Goal: Task Accomplishment & Management: Complete application form

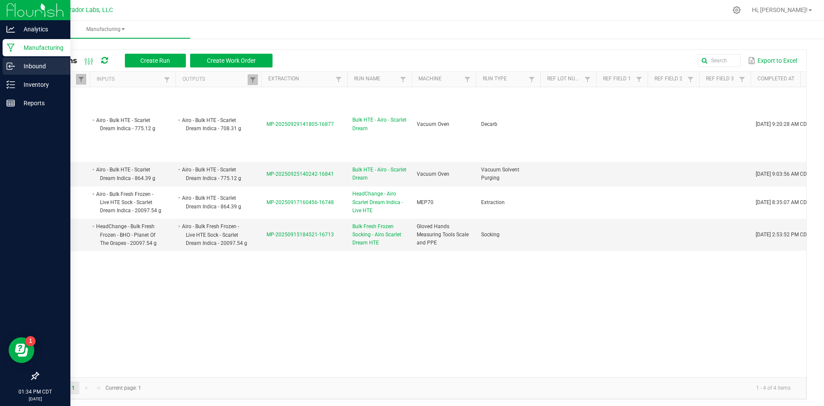
scroll to position [2, 0]
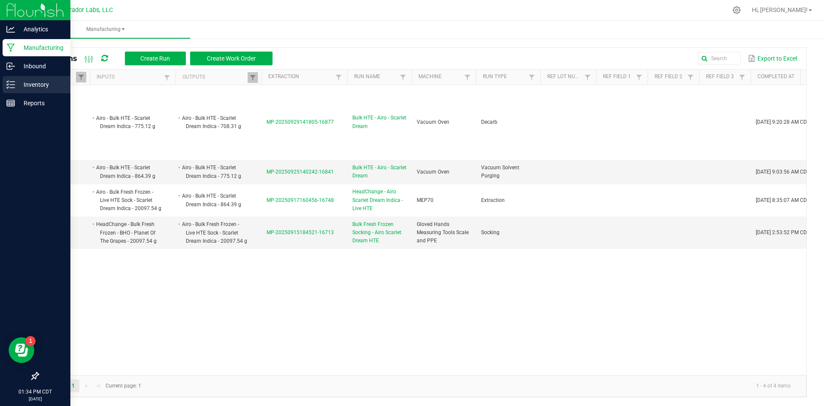
click at [19, 83] on p "Inventory" at bounding box center [41, 84] width 52 height 10
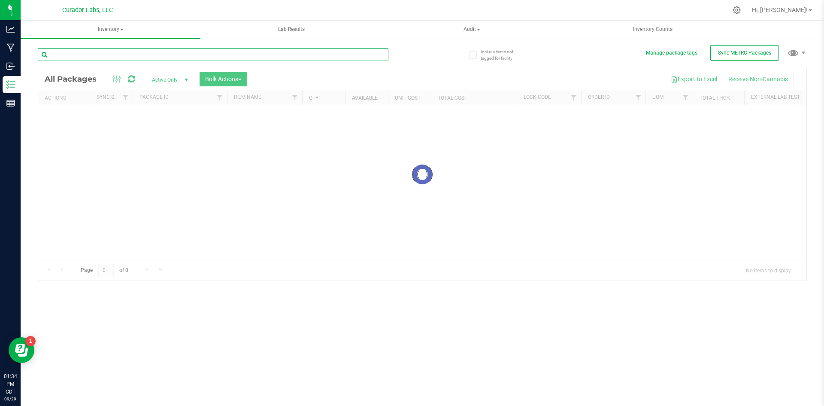
click at [115, 54] on input "text" at bounding box center [213, 54] width 351 height 13
type input "blue dream"
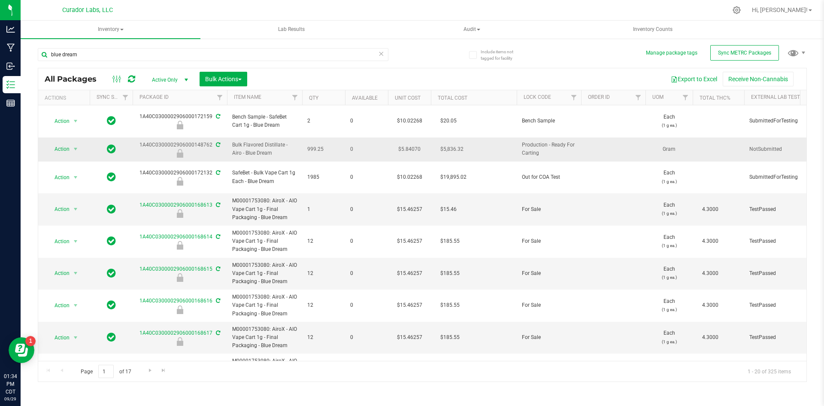
drag, startPoint x: 279, startPoint y: 144, endPoint x: 225, endPoint y: 137, distance: 55.0
click at [58, 143] on span "Action" at bounding box center [58, 149] width 23 height 12
click at [68, 249] on li "Unlock package" at bounding box center [74, 255] width 54 height 13
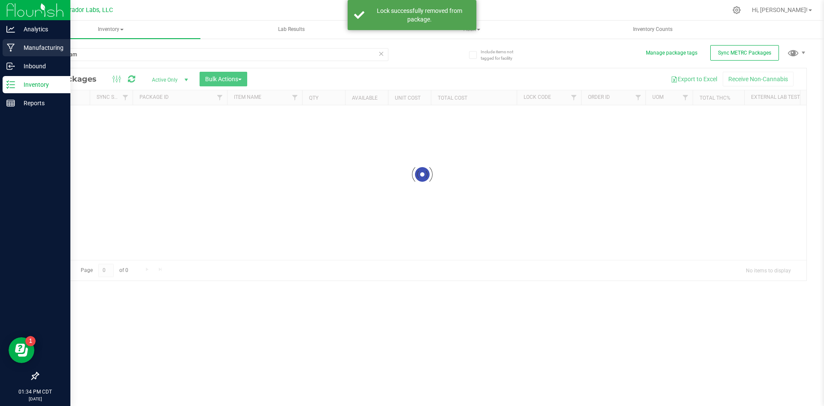
click at [24, 46] on p "Manufacturing" at bounding box center [41, 48] width 52 height 10
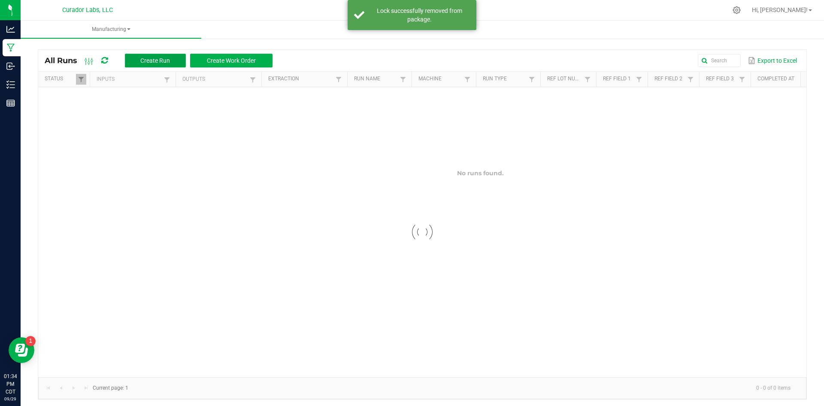
click at [160, 58] on span "Create Run" at bounding box center [155, 60] width 30 height 7
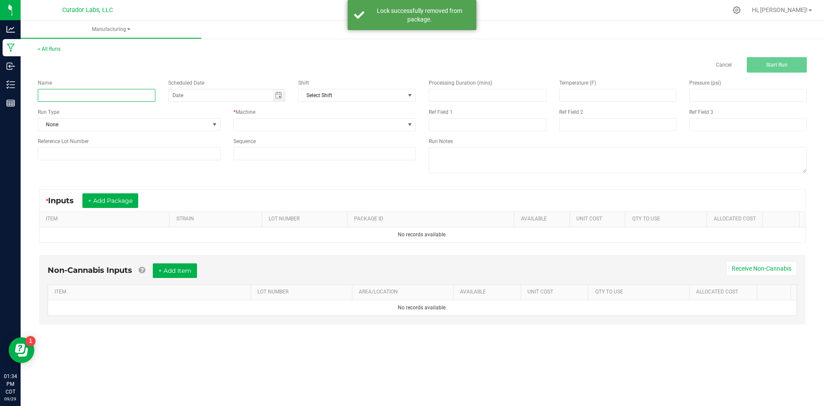
click at [125, 98] on input at bounding box center [97, 95] width 118 height 13
paste input "Bulk Flavored Distillate - Airo - Blue Dream"
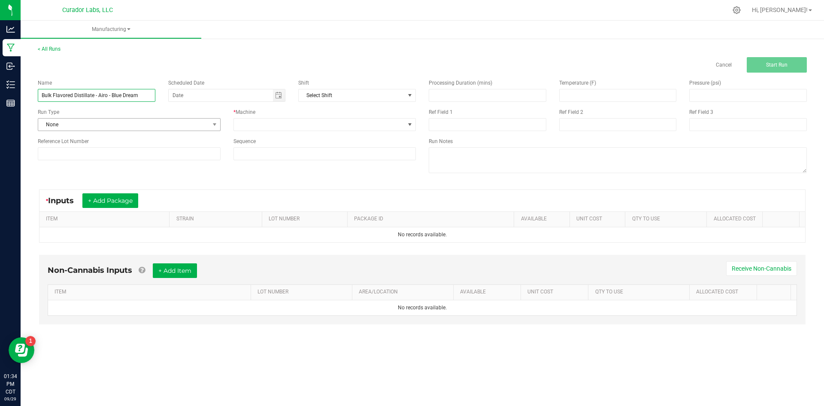
type input "Bulk Flavored Distillate - Airo - Blue Dream"
click at [98, 124] on span "None" at bounding box center [123, 125] width 171 height 12
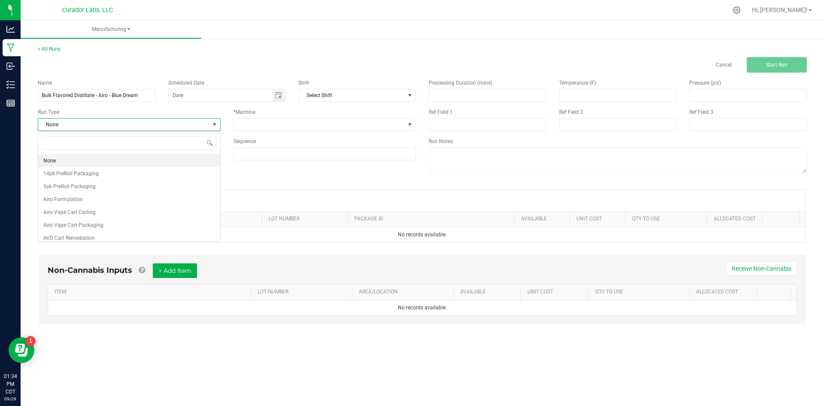
scroll to position [13, 183]
type input "airo"
click at [92, 172] on span "Airo Vape Cart Carting" at bounding box center [69, 173] width 52 height 9
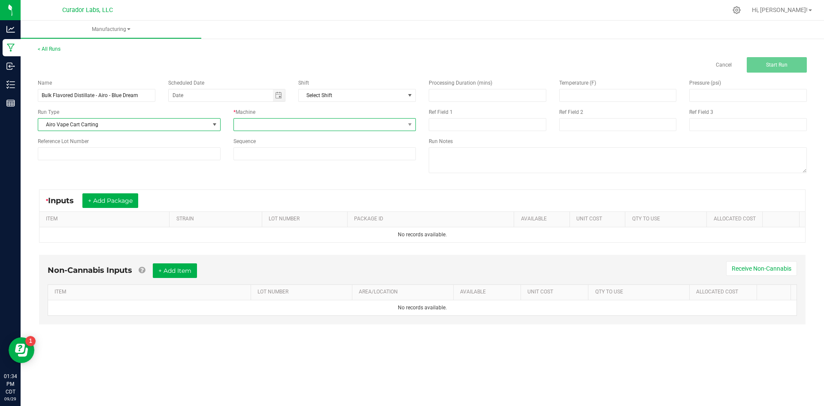
click at [265, 124] on span at bounding box center [319, 125] width 171 height 12
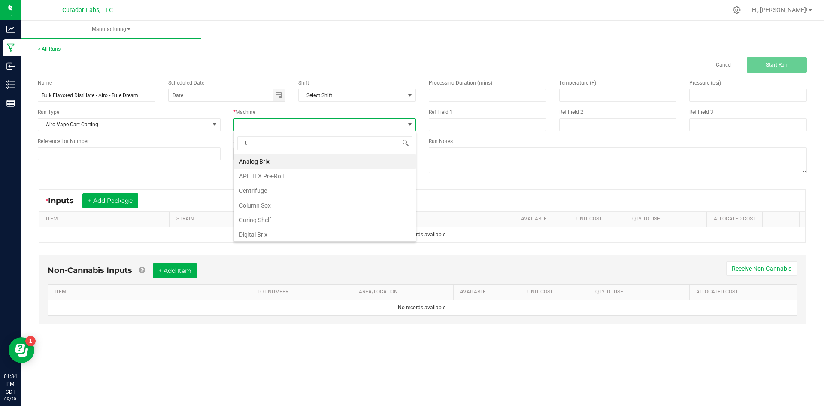
type input "th"
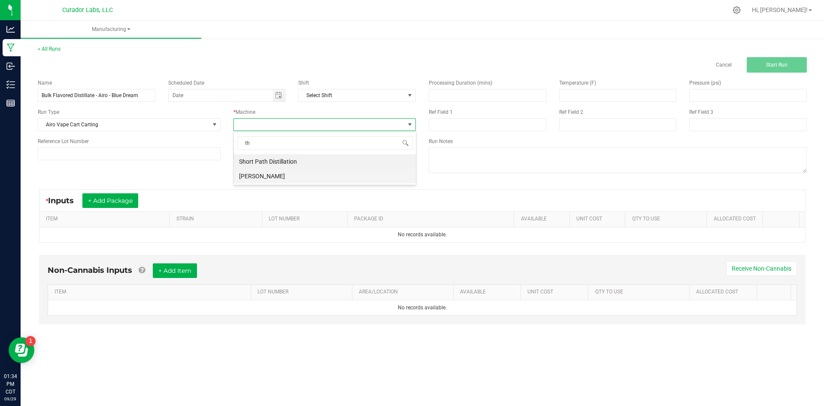
click at [256, 177] on li "[PERSON_NAME]" at bounding box center [325, 176] width 182 height 15
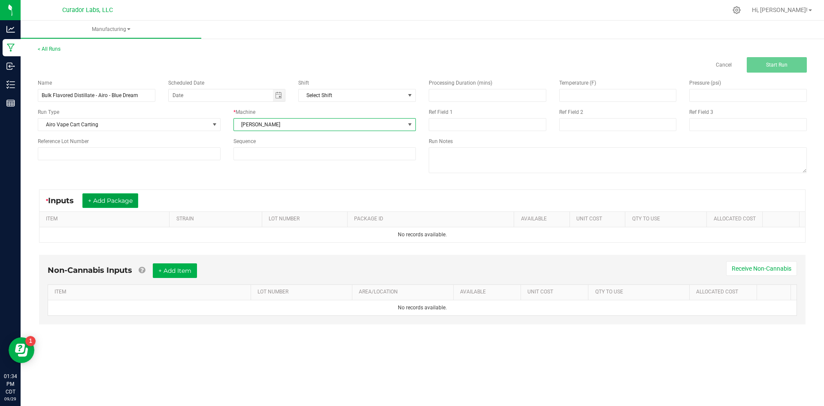
click at [111, 197] on button "+ Add Package" at bounding box center [110, 200] width 56 height 15
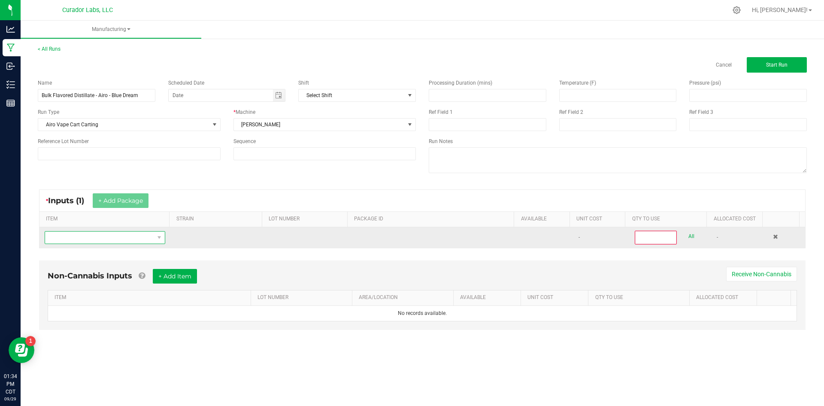
click at [113, 236] on span "NO DATA FOUND" at bounding box center [99, 237] width 109 height 12
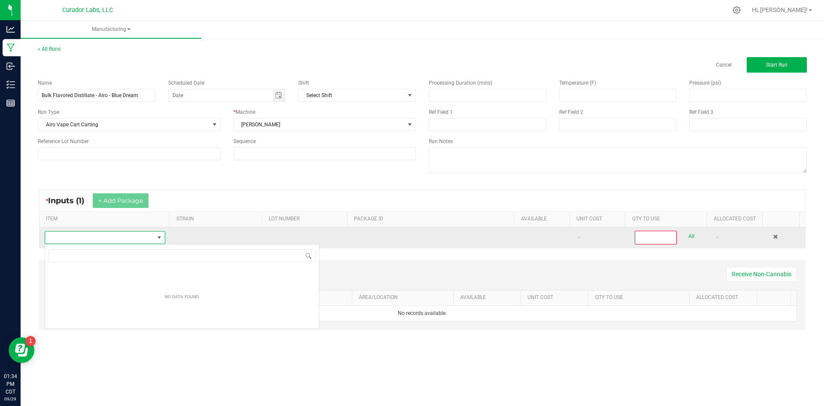
scroll to position [13, 119]
type input "Bulk Flavored Distillate - Airo - Blue Dream"
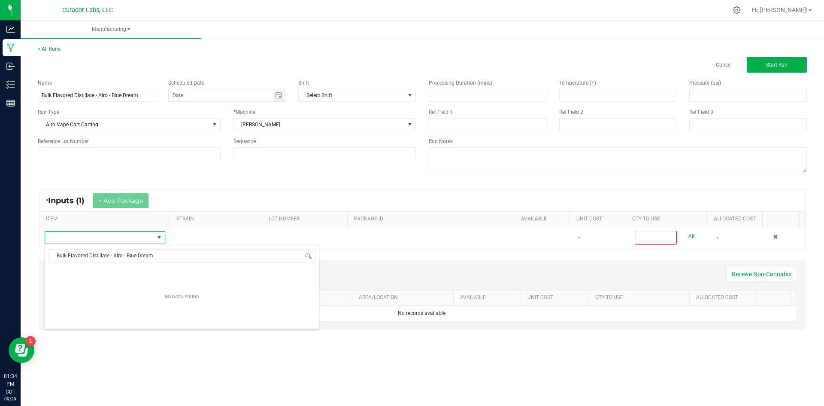
scroll to position [13, 119]
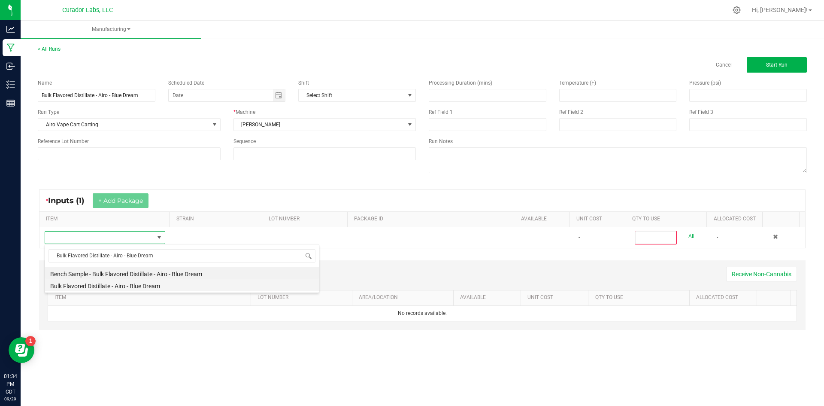
click at [149, 286] on li "Bulk Flavored Distillate - Airo - Blue Dream" at bounding box center [182, 285] width 274 height 12
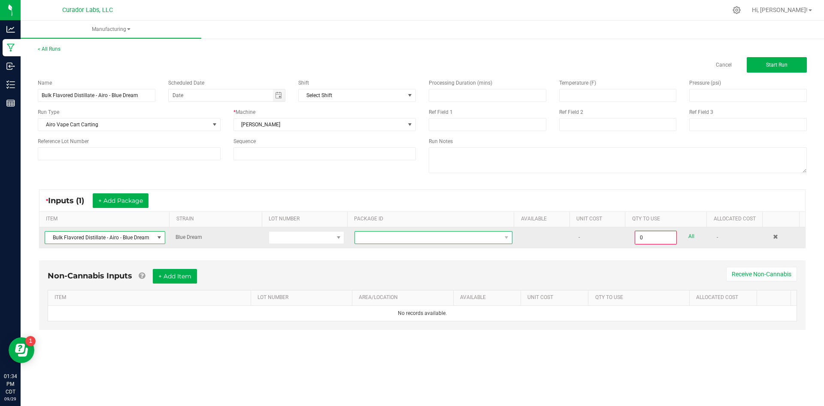
click at [411, 231] on span at bounding box center [428, 237] width 146 height 12
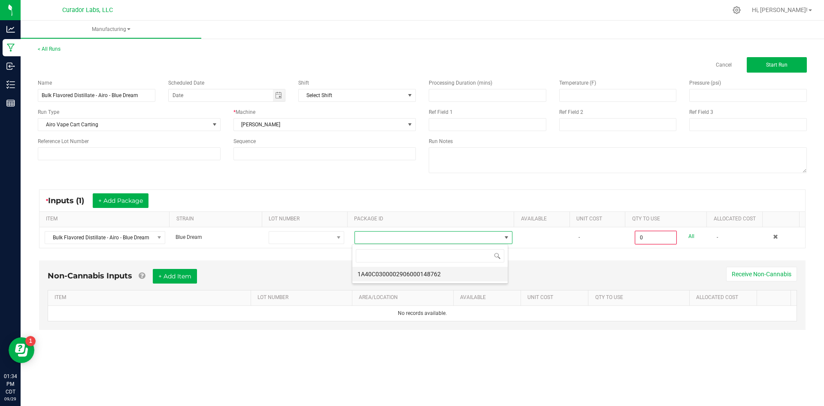
click at [421, 274] on li "1A40C0300002906000148762" at bounding box center [430, 274] width 155 height 15
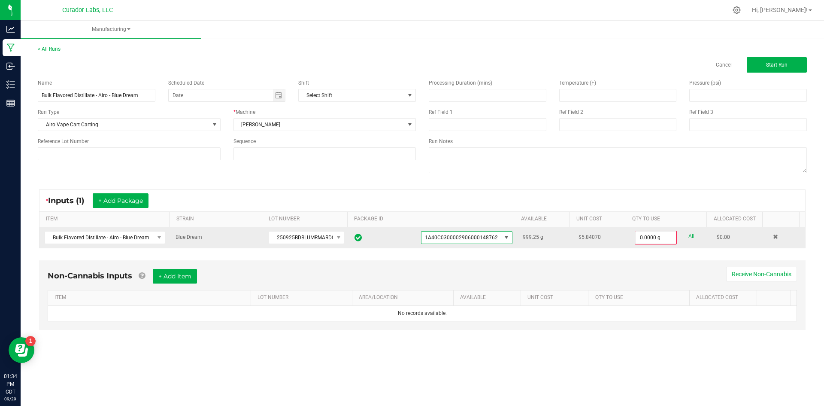
click at [683, 234] on div "All" at bounding box center [686, 237] width 18 height 12
click at [689, 234] on link "All" at bounding box center [692, 237] width 6 height 12
type input "999.2500 g"
click at [180, 269] on button "+ Add Item" at bounding box center [175, 275] width 44 height 15
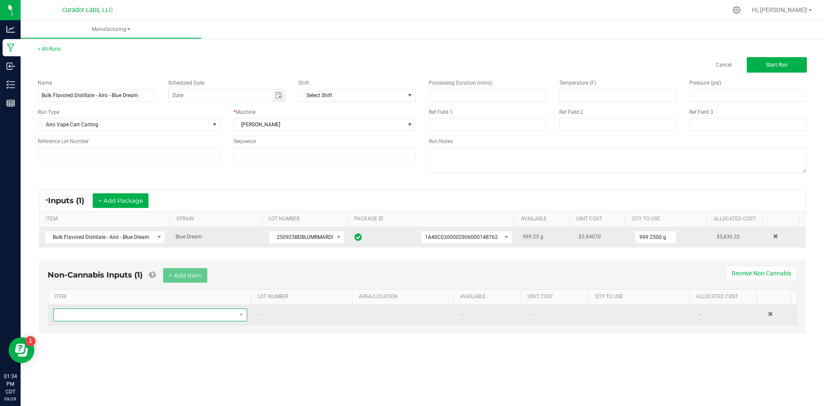
click at [128, 317] on span "NO DATA FOUND" at bounding box center [145, 315] width 183 height 12
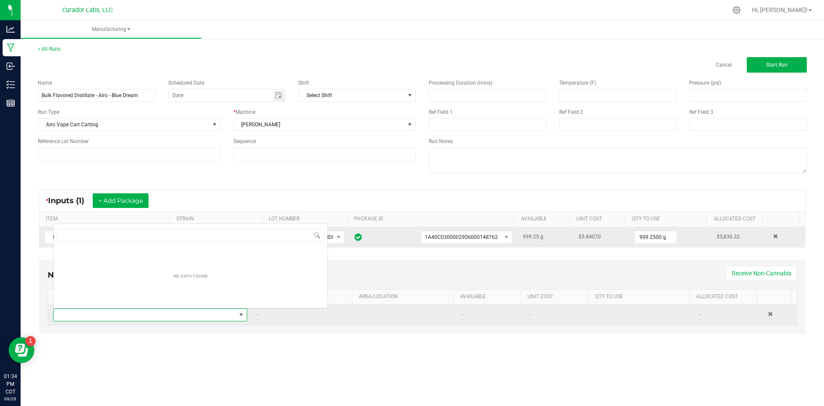
scroll to position [13, 191]
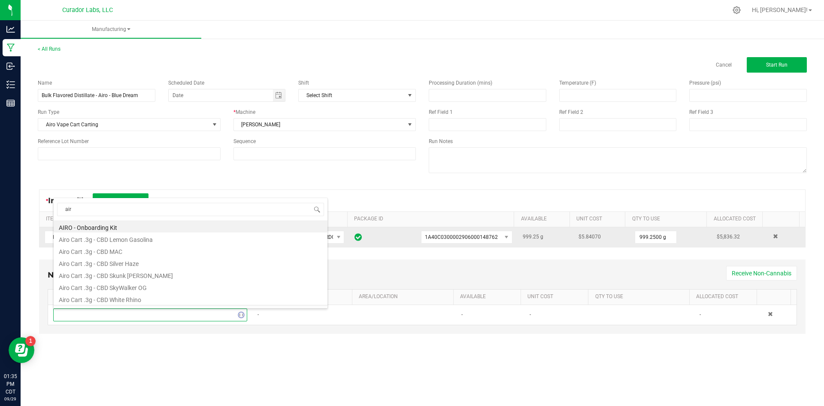
type input "airo"
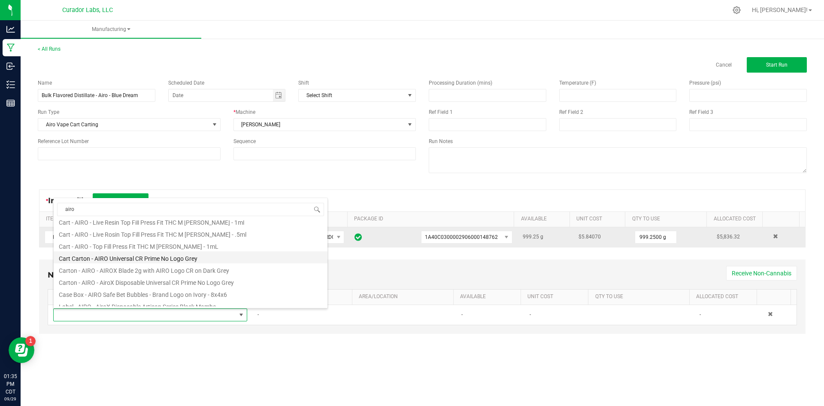
scroll to position [215, 0]
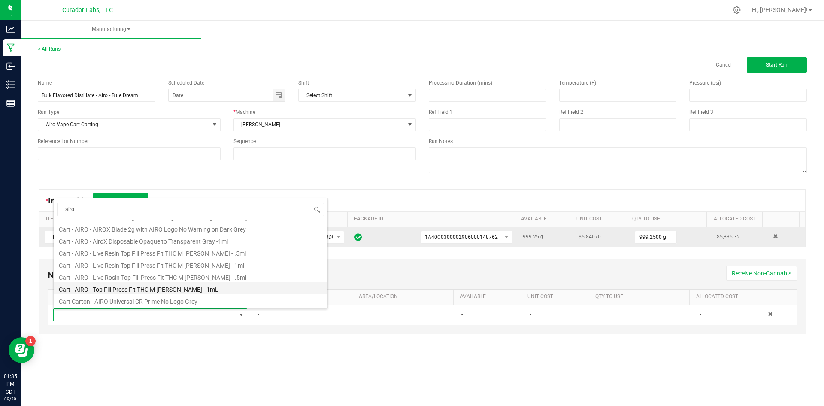
click at [114, 288] on li "Cart - AIRO - Top Fill Press Fit THC M [PERSON_NAME] - 1mL" at bounding box center [191, 288] width 274 height 12
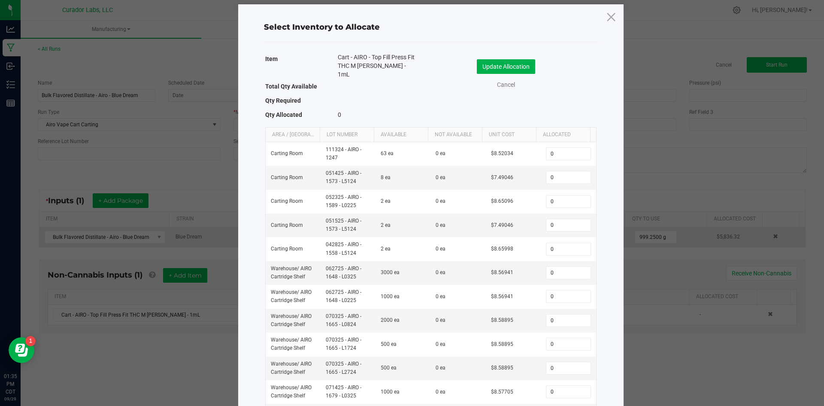
scroll to position [0, 0]
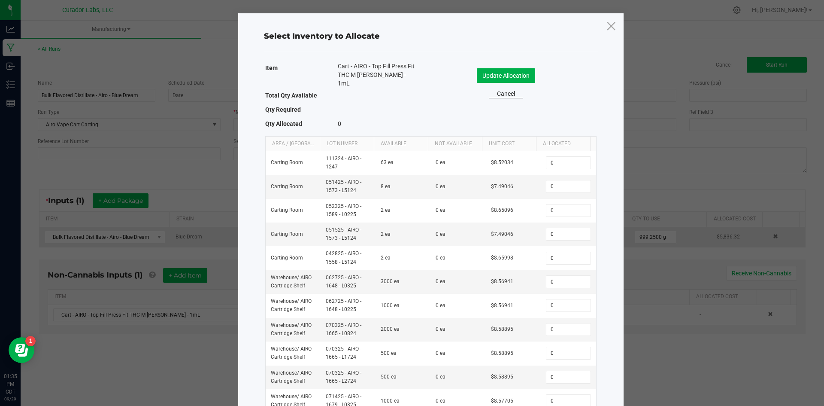
click at [505, 90] on link "Cancel" at bounding box center [506, 93] width 34 height 9
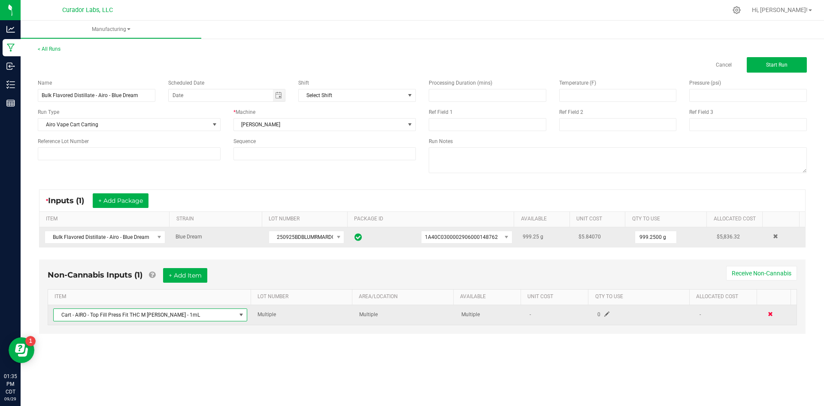
click at [765, 311] on td at bounding box center [780, 315] width 34 height 20
click at [768, 313] on span at bounding box center [770, 313] width 5 height 5
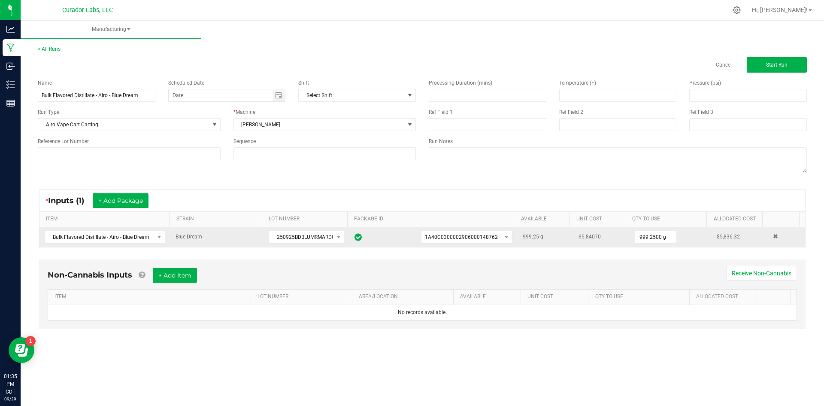
click at [283, 173] on div "Name Bulk Flavored Distillate - Airo - Blue Dream Scheduled Date Shift Select S…" at bounding box center [422, 127] width 782 height 109
click at [769, 63] on span "Start Run" at bounding box center [777, 65] width 21 height 6
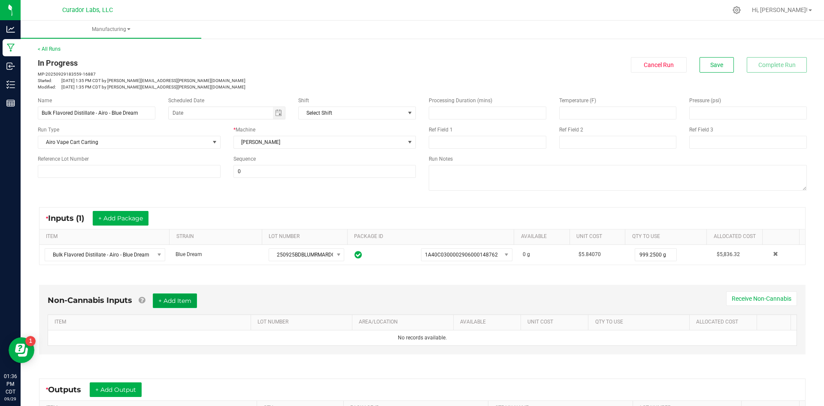
click at [181, 303] on button "+ Add Item" at bounding box center [175, 300] width 44 height 15
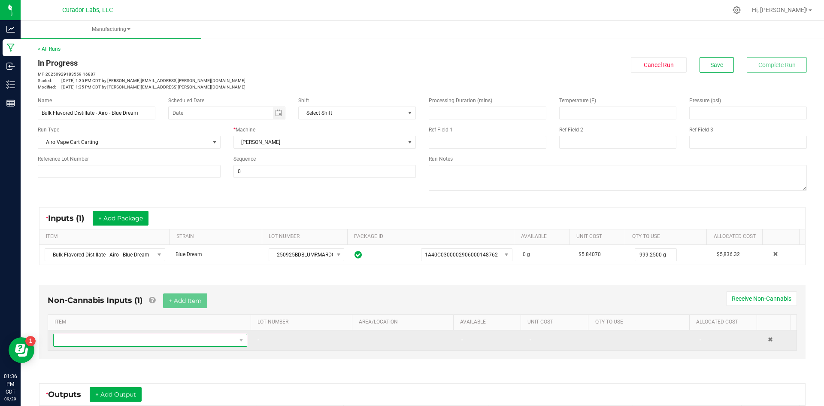
click at [147, 340] on span "NO DATA FOUND" at bounding box center [145, 340] width 183 height 12
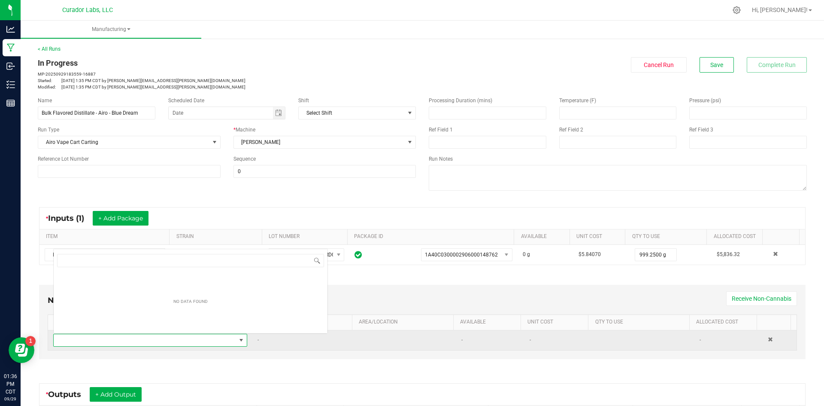
scroll to position [13, 189]
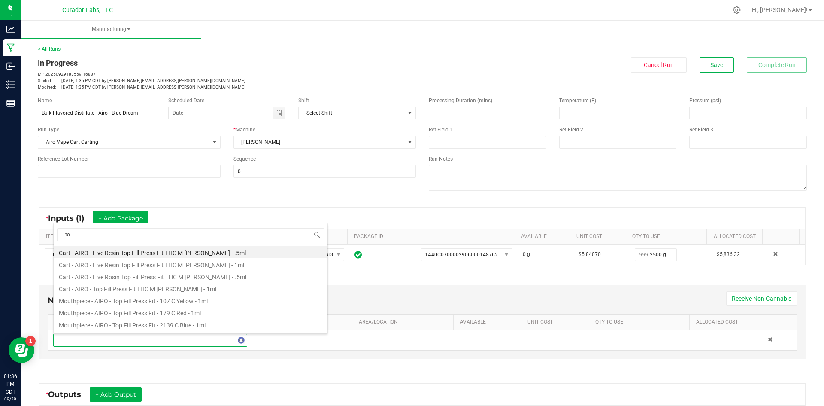
type input "t"
type input "blue dream"
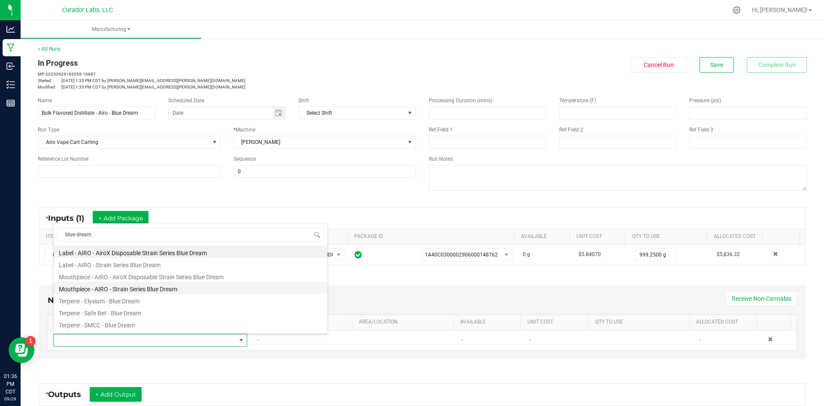
click at [166, 291] on li "Mouthpiece - AIRO - Strain Series Blue Dream" at bounding box center [191, 288] width 274 height 12
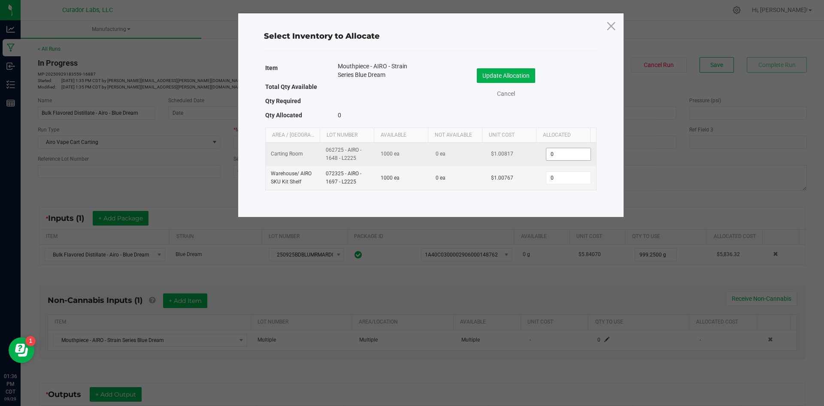
click at [555, 158] on input "0" at bounding box center [569, 154] width 44 height 12
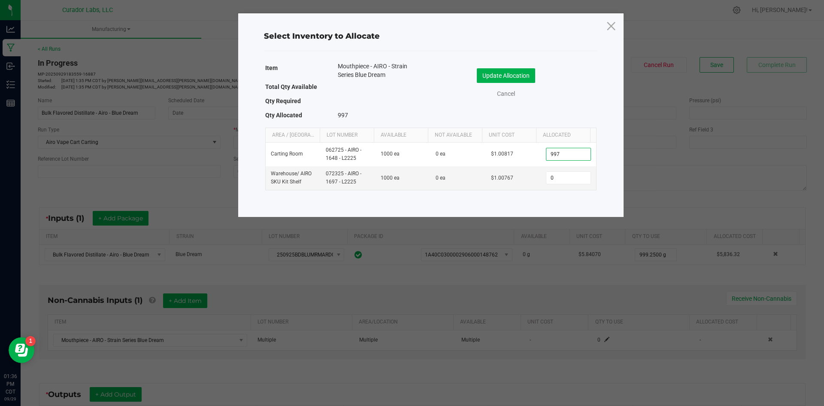
type input "997"
click at [490, 70] on button "Update Allocation" at bounding box center [506, 75] width 58 height 15
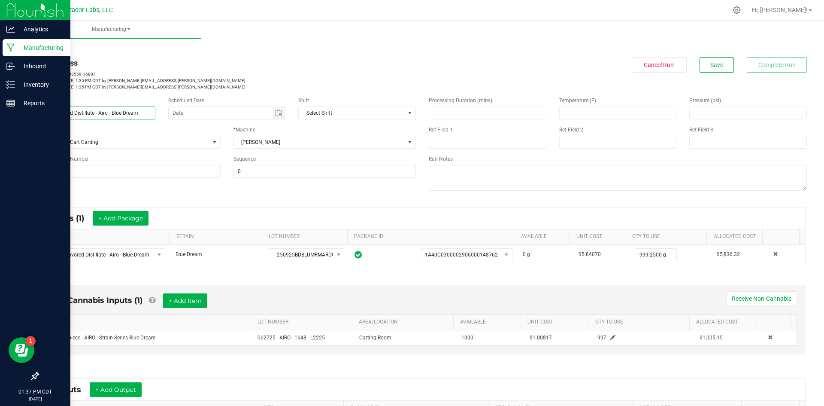
drag, startPoint x: 124, startPoint y: 116, endPoint x: 0, endPoint y: 124, distance: 124.4
click at [0, 124] on div "Analytics Manufacturing Inbound Inventory Reports 01:37 PM CDT [DATE] 09/29 Cur…" at bounding box center [412, 203] width 824 height 406
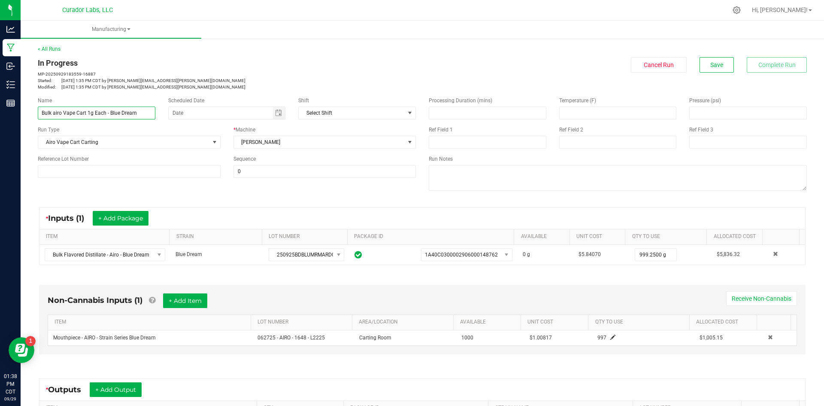
click at [53, 114] on input "Bulk airo Vape Cart 1g Each - Blue Dream" at bounding box center [97, 112] width 118 height 13
click at [58, 114] on input "Bulk airo Vape Cart 1g Each - Blue Dream" at bounding box center [97, 112] width 118 height 13
click at [57, 114] on input "Bulk airo Vape Cart 1g Each - Blue Dream" at bounding box center [97, 112] width 118 height 13
click at [58, 113] on input "Bulk airo Vape Cart 1g Each - Blue Dream" at bounding box center [97, 112] width 118 height 13
click at [57, 113] on input "Bulk airo Vape Cart 1g Each - Blue Dream" at bounding box center [97, 112] width 118 height 13
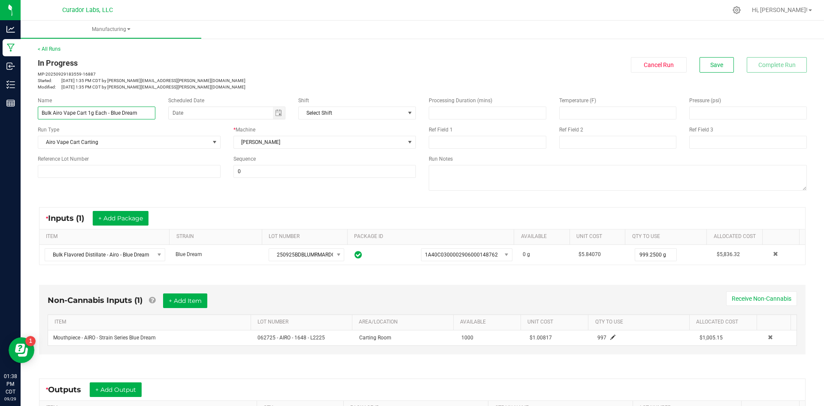
type input "Bulk Airo Vape Cart 1g Each - Blue Dream"
click at [256, 155] on div "Sequence" at bounding box center [325, 159] width 183 height 8
click at [281, 177] on span "0" at bounding box center [325, 171] width 183 height 13
click at [279, 168] on input "0" at bounding box center [325, 171] width 182 height 12
type input "5"
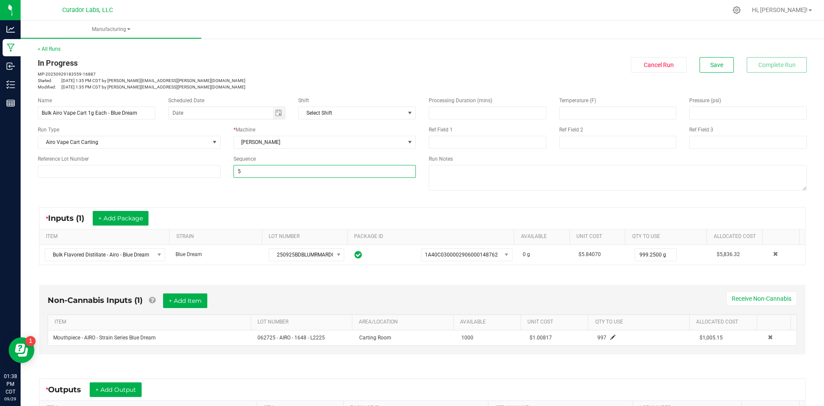
click at [266, 197] on div "Name Bulk Airo Vape Cart 1g Each - Blue Dream Scheduled Date Shift Select Shift…" at bounding box center [422, 144] width 782 height 109
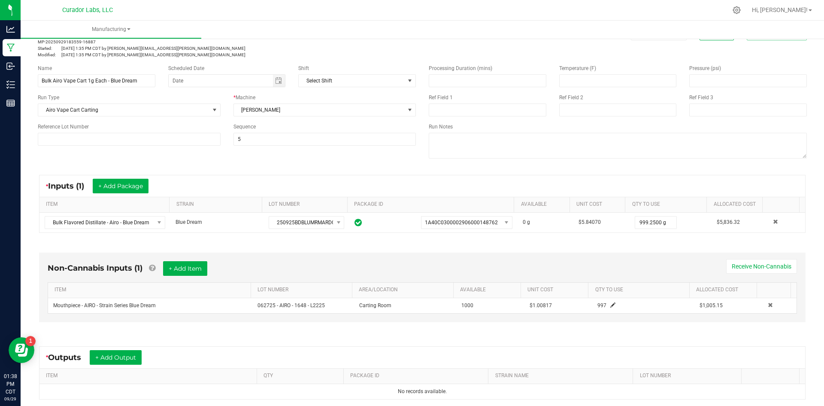
scroll to position [86, 0]
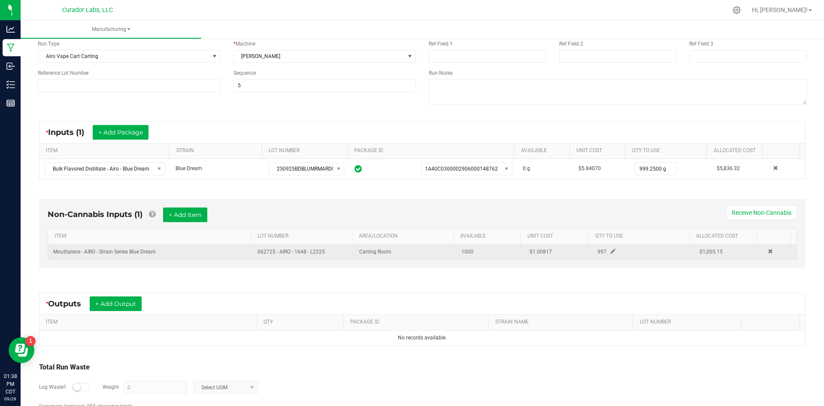
click at [611, 251] on span at bounding box center [613, 251] width 5 height 5
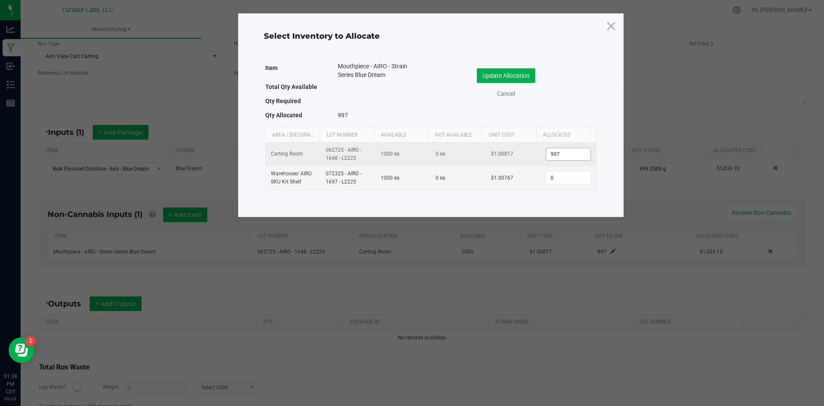
click at [563, 158] on input "997" at bounding box center [569, 154] width 44 height 12
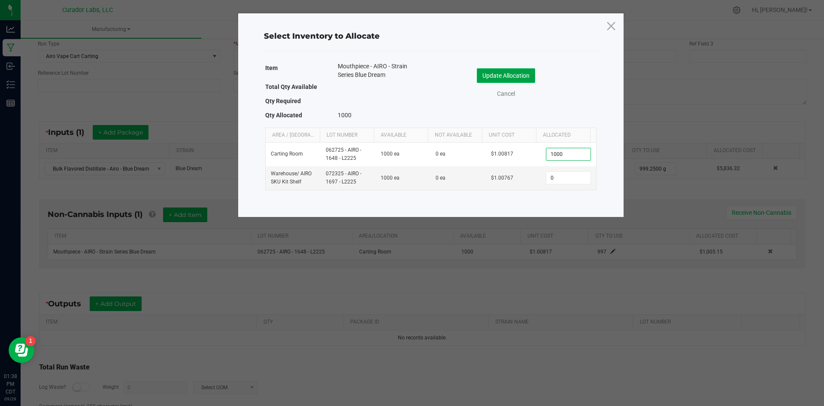
type input "1,000"
click at [513, 78] on button "Update Allocation" at bounding box center [506, 75] width 58 height 15
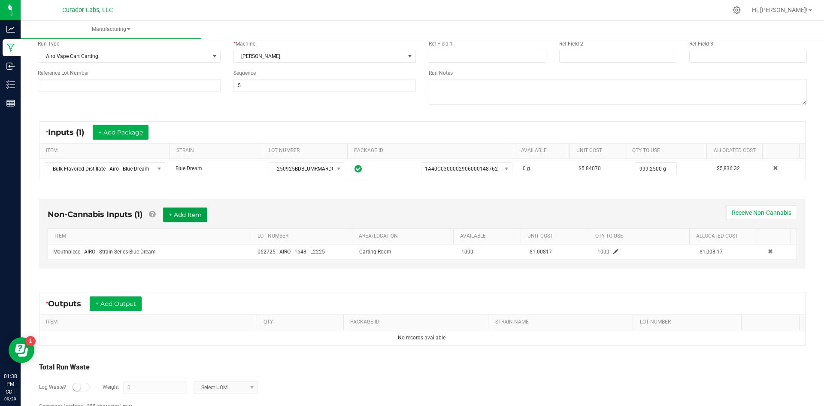
click at [183, 213] on button "+ Add Item" at bounding box center [185, 214] width 44 height 15
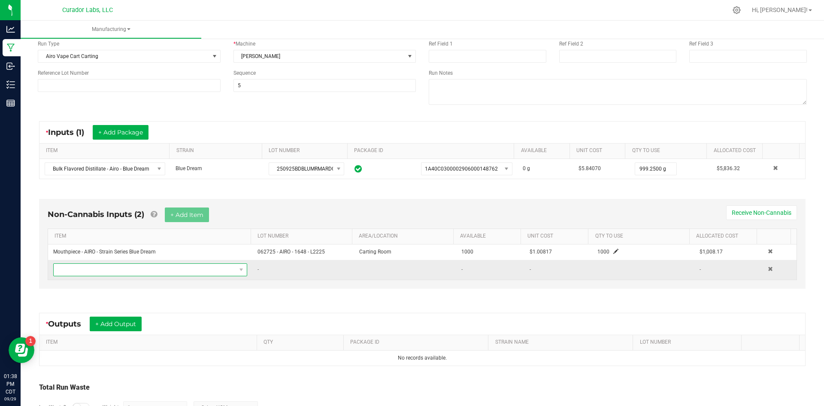
click at [158, 272] on span "NO DATA FOUND" at bounding box center [145, 270] width 183 height 12
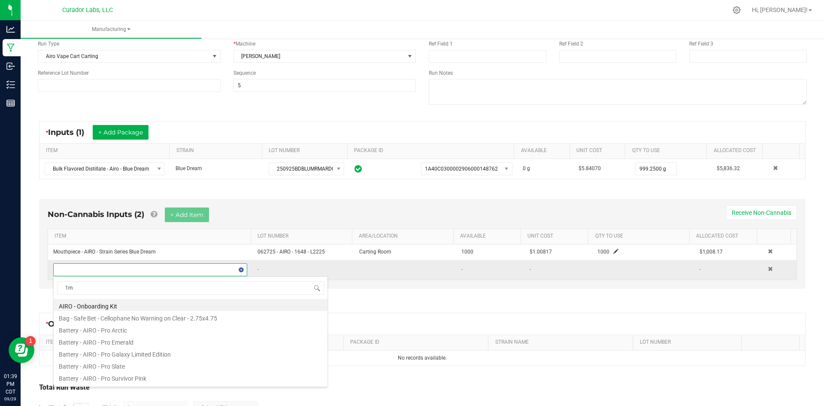
type input "1mL"
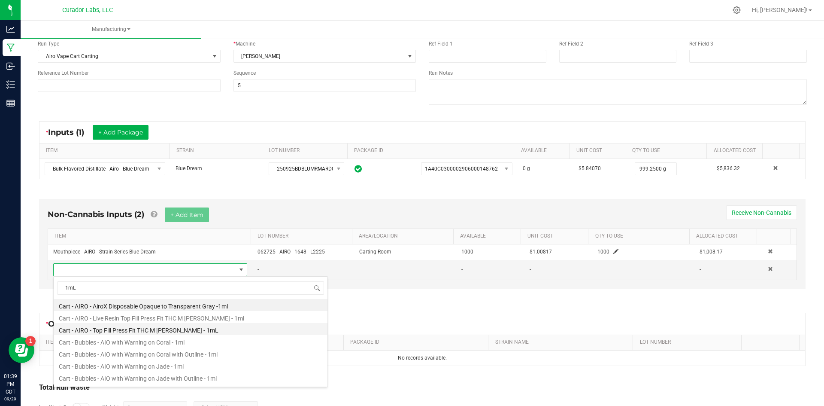
click at [164, 330] on li "Cart - AIRO - Top Fill Press Fit THC M [PERSON_NAME] - 1mL" at bounding box center [191, 329] width 274 height 12
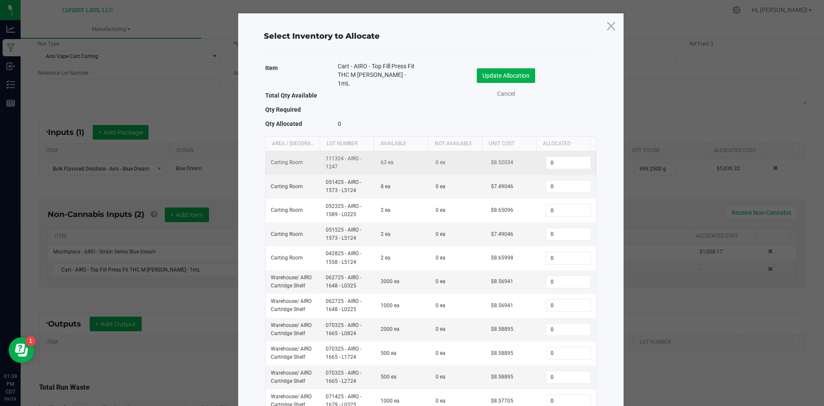
click at [302, 162] on td "Carting Room" at bounding box center [293, 163] width 55 height 24
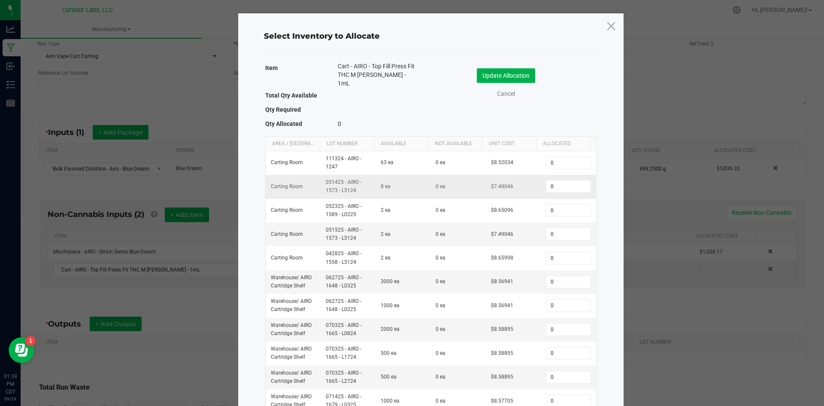
click at [302, 179] on td "Carting Room" at bounding box center [293, 187] width 55 height 24
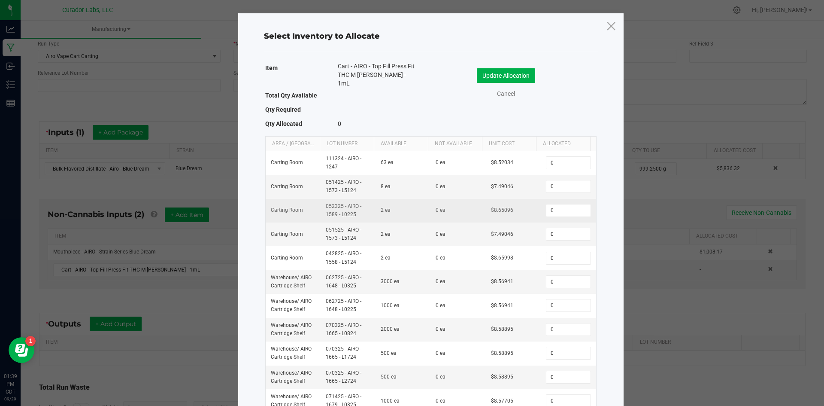
click at [309, 203] on td "Carting Room" at bounding box center [293, 211] width 55 height 24
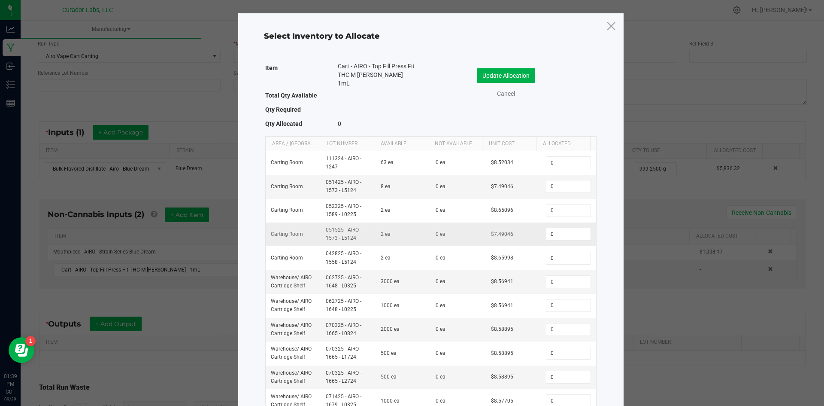
click at [310, 227] on td "Carting Room" at bounding box center [293, 234] width 55 height 24
click at [308, 246] on td "Carting Room" at bounding box center [293, 258] width 55 height 24
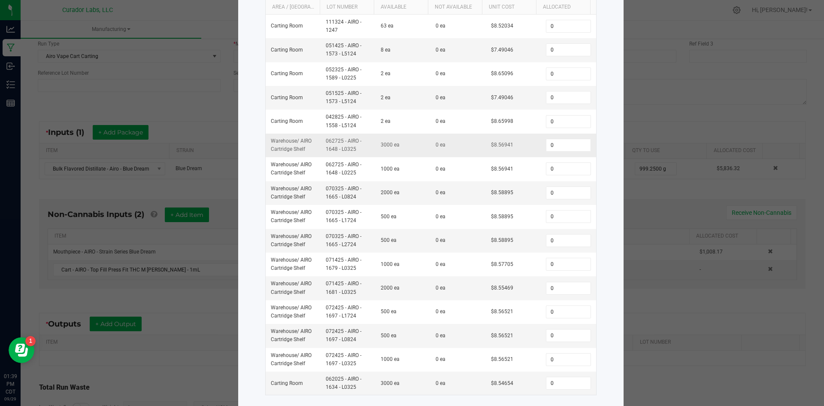
scroll to position [144, 0]
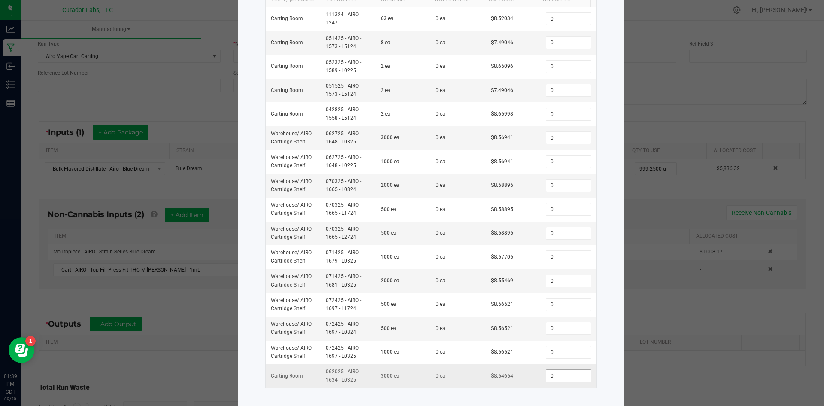
click at [551, 370] on input "0" at bounding box center [569, 376] width 44 height 12
type input "997"
click at [542, 385] on div "Item Cart - AIRO - Top Fill Press Fit THC M [PERSON_NAME] - 1mL Total Qty Avail…" at bounding box center [431, 155] width 338 height 478
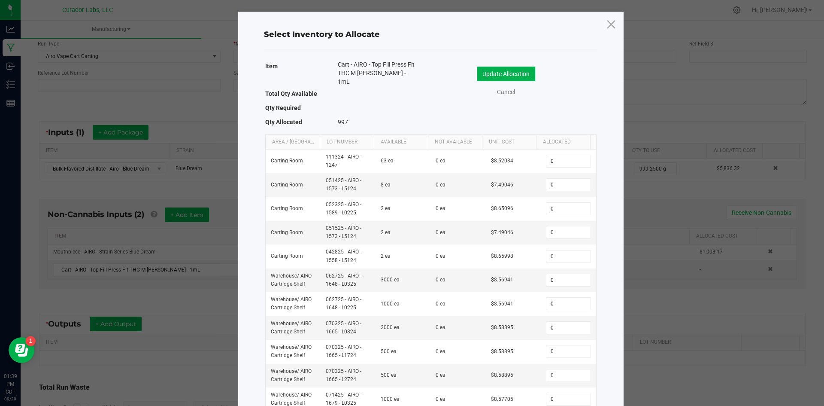
scroll to position [0, 0]
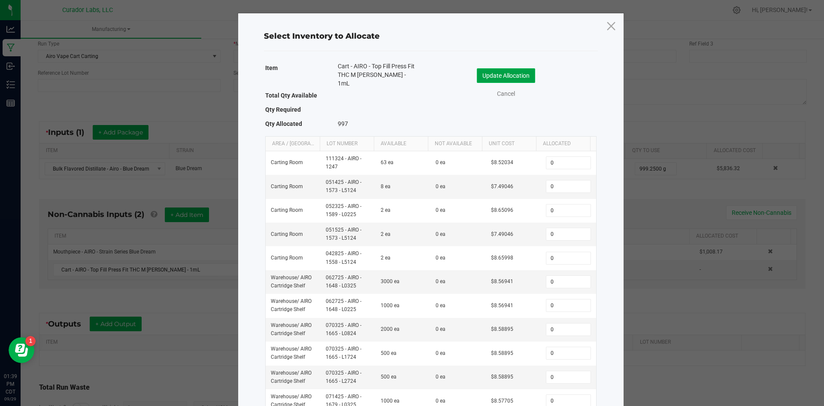
click at [503, 74] on button "Update Allocation" at bounding box center [506, 75] width 58 height 15
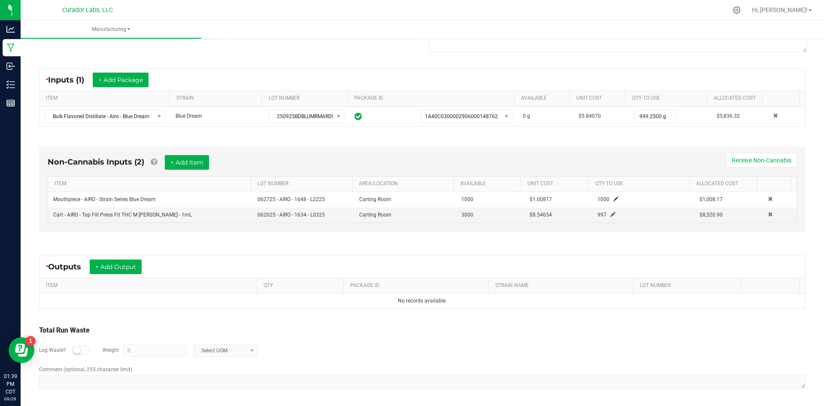
scroll to position [139, 0]
click at [444, 240] on div "Non-Cannabis Inputs (2) + Add Item Receive Non-Cannabis ITEM LOT NUMBER AREA/LO…" at bounding box center [422, 190] width 782 height 113
click at [99, 268] on button "+ Add Output" at bounding box center [116, 266] width 52 height 15
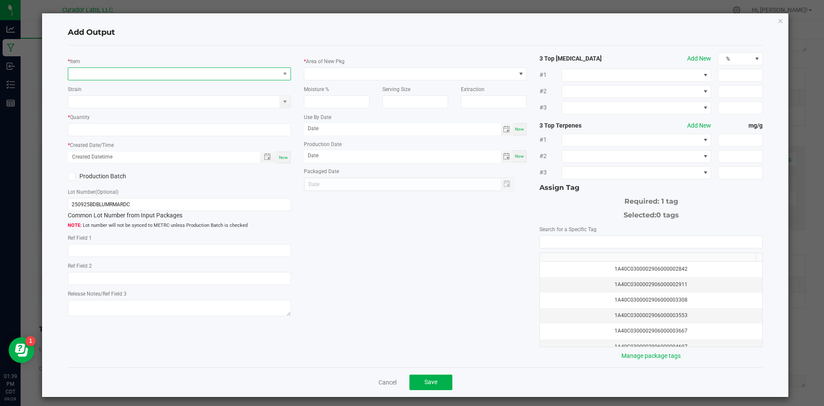
click at [108, 76] on span "NO DATA FOUND" at bounding box center [174, 74] width 212 height 12
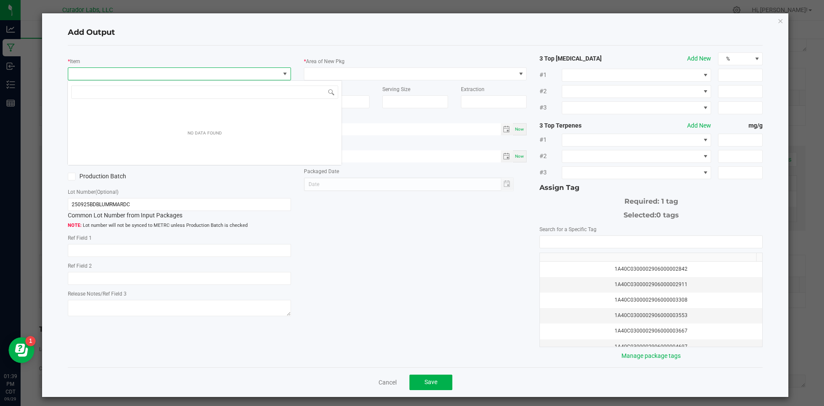
scroll to position [13, 222]
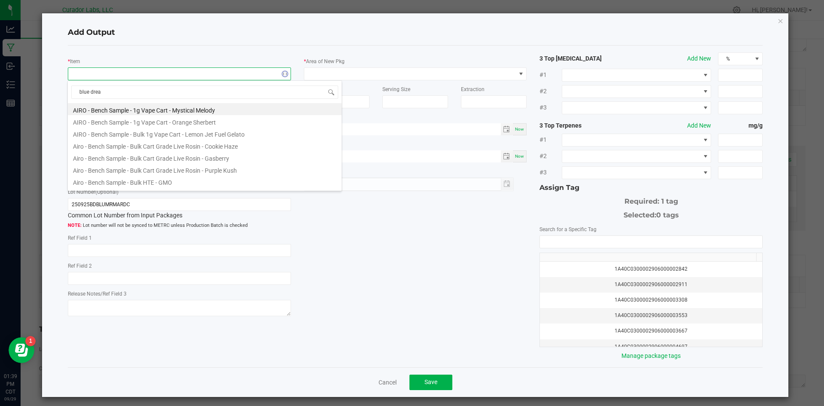
type input "blue dream"
click at [161, 134] on li "Airo - Bulk Vape Cart 1g Each - Blue Dream" at bounding box center [205, 133] width 274 height 12
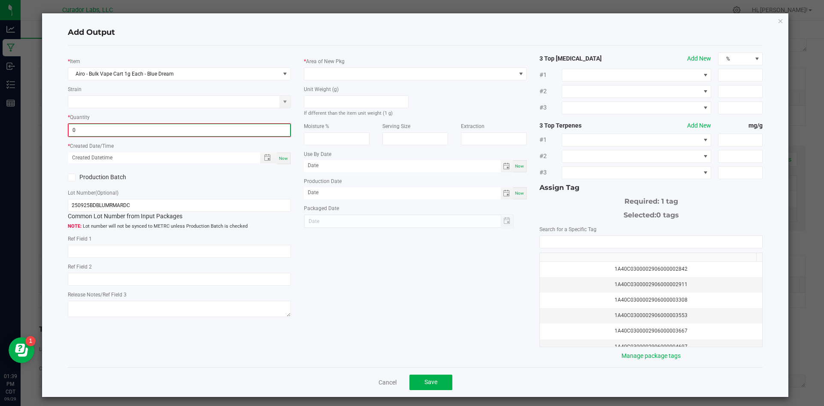
click at [126, 131] on input "0" at bounding box center [180, 130] width 222 height 12
type input "997 ea"
click at [283, 156] on span "Now" at bounding box center [283, 157] width 9 height 5
type input "[DATE] 1:39 PM"
type input "[DATE]"
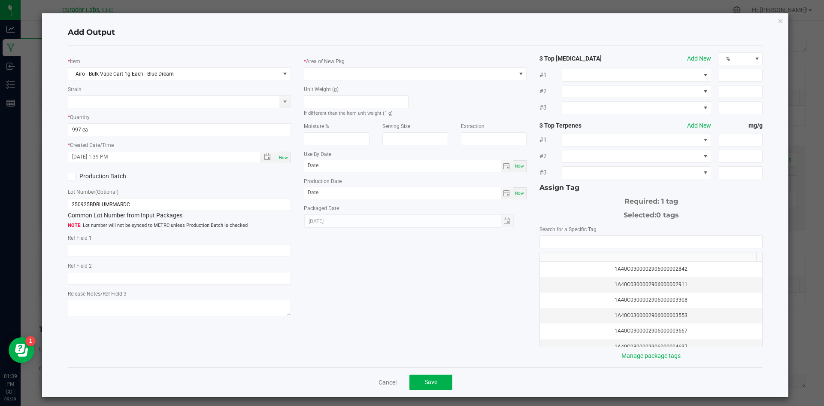
click at [85, 173] on label "Production Batch" at bounding box center [120, 176] width 105 height 9
click at [0, 0] on input "Production Batch" at bounding box center [0, 0] width 0 height 0
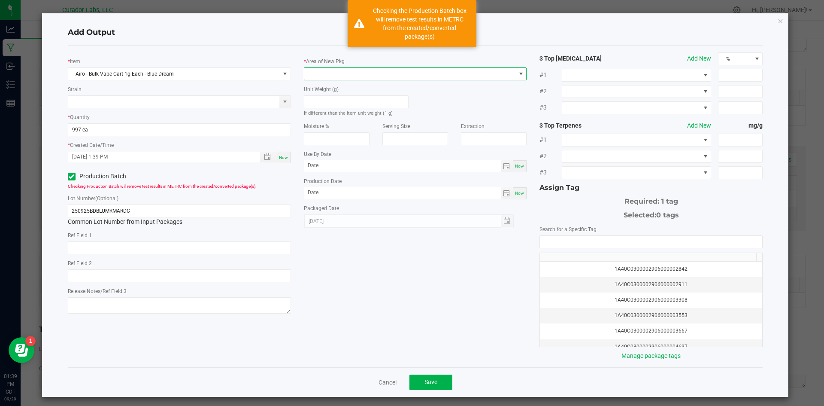
click at [331, 74] on span at bounding box center [410, 74] width 212 height 12
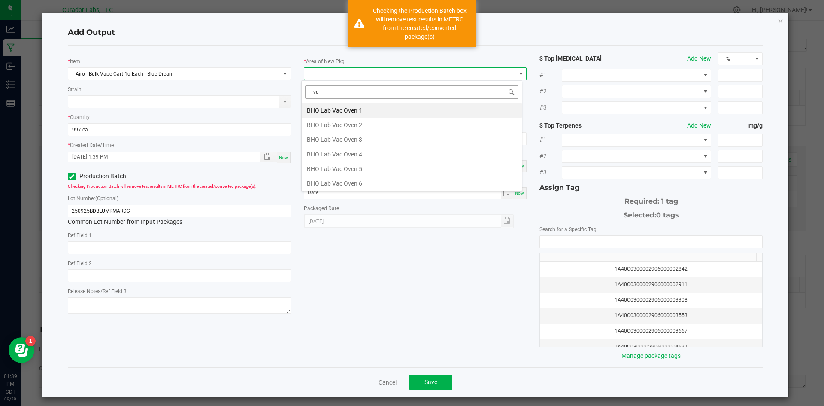
type input "vau"
click at [333, 183] on li "Vault" at bounding box center [412, 183] width 220 height 15
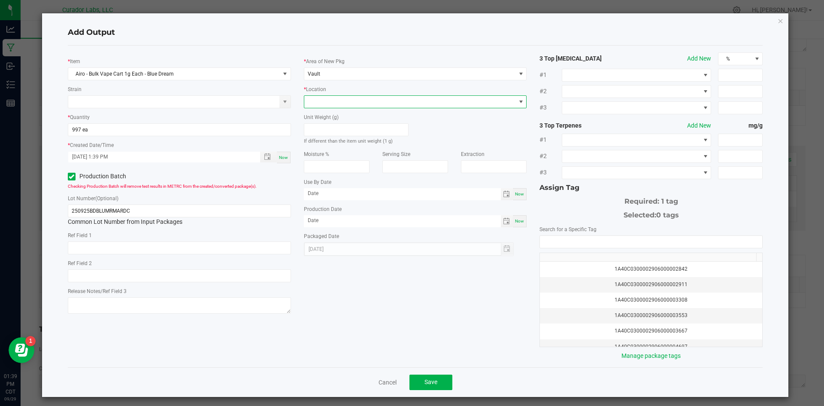
click at [332, 106] on span at bounding box center [410, 102] width 212 height 12
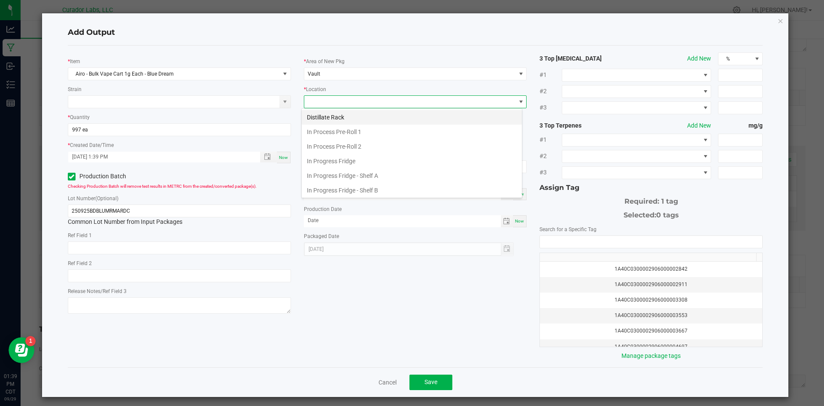
scroll to position [323, 0]
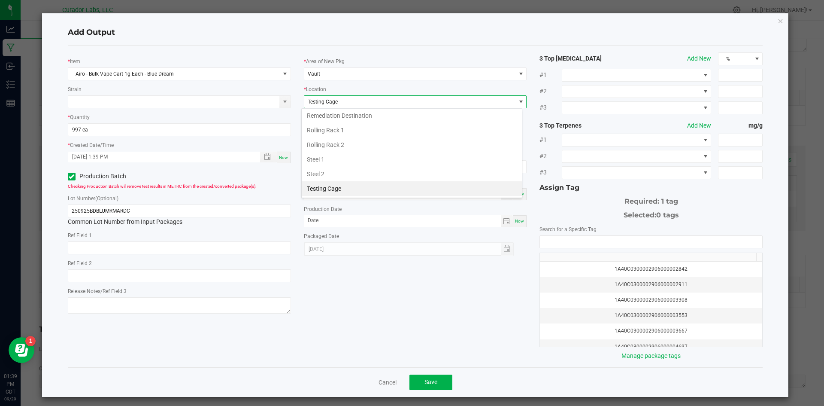
click at [344, 188] on li "Testing Cage" at bounding box center [412, 188] width 220 height 15
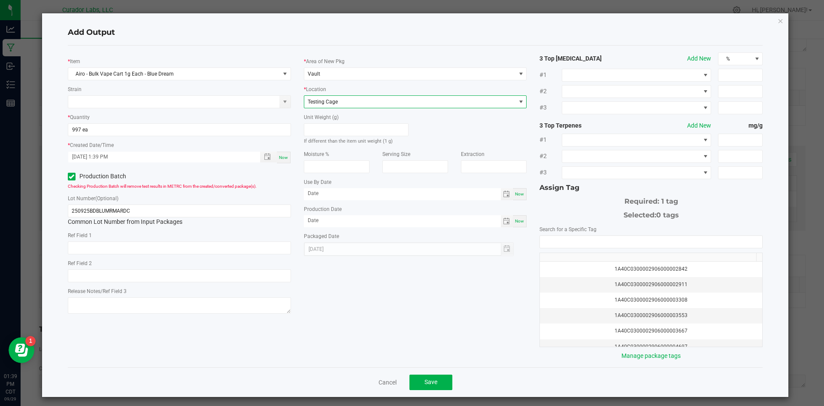
click at [522, 195] on div "Now" at bounding box center [520, 194] width 14 height 12
type input "[DATE]"
click at [514, 214] on div "Production Date Now" at bounding box center [415, 215] width 223 height 23
click at [515, 221] on span "Now" at bounding box center [519, 221] width 9 height 5
type input "[DATE]"
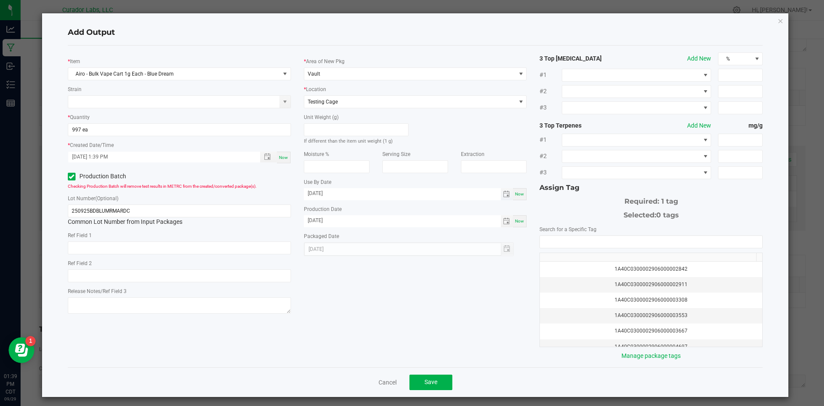
click at [378, 199] on span "[DATE]" at bounding box center [402, 194] width 197 height 12
click at [377, 195] on input "[DATE]" at bounding box center [402, 193] width 197 height 11
type input "[DATE]"
click at [477, 329] on div "* Item Airo - Bulk Vape Cart 1g Each - Blue Dream Strain * Quantity 997 ea * Cr…" at bounding box center [415, 206] width 709 height 308
click at [683, 247] on input "NO DATA FOUND" at bounding box center [651, 242] width 222 height 12
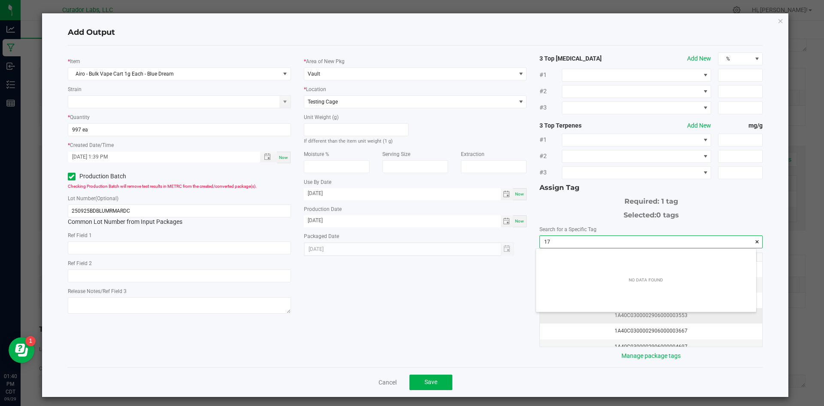
scroll to position [12, 221]
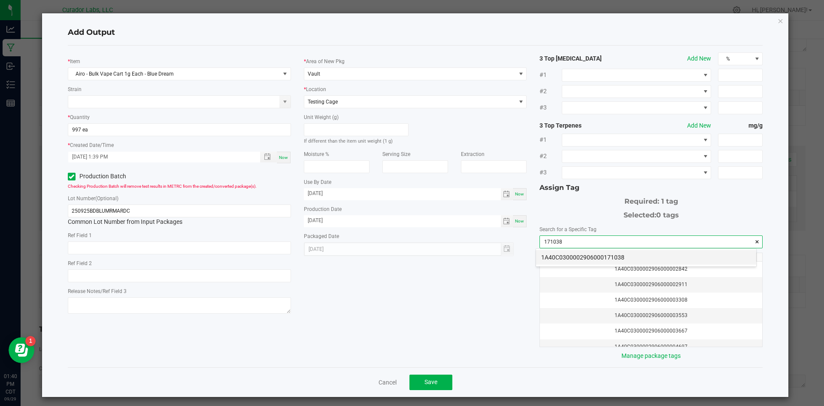
click at [593, 256] on li "1A40C0300002906000171038" at bounding box center [646, 257] width 220 height 15
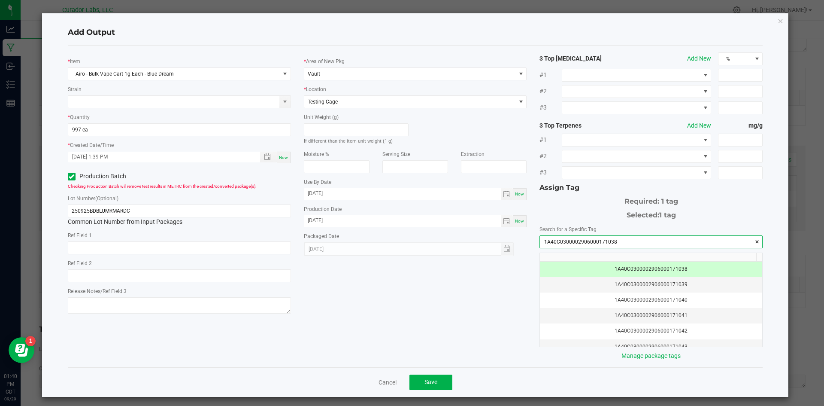
type input "1A40C0300002906000171038"
click at [436, 347] on div "* Item Airo - Bulk Vape Cart 1g Each - Blue Dream Strain * Quantity 997 ea * Cr…" at bounding box center [415, 206] width 709 height 308
click at [431, 380] on span "Save" at bounding box center [431, 381] width 13 height 7
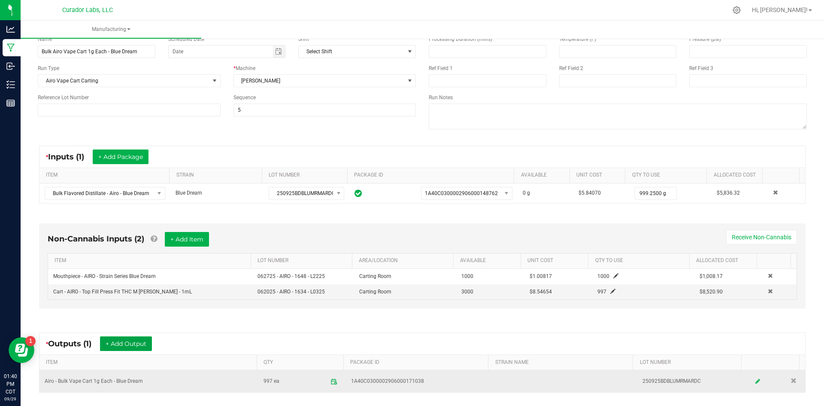
scroll to position [0, 0]
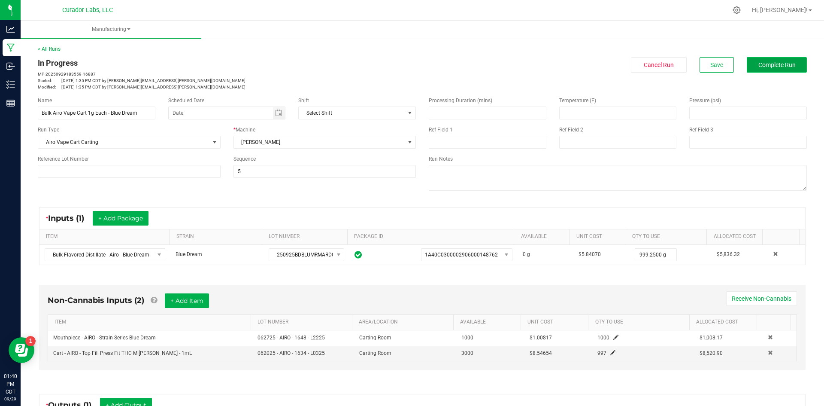
click at [767, 60] on button "Complete Run" at bounding box center [777, 64] width 60 height 15
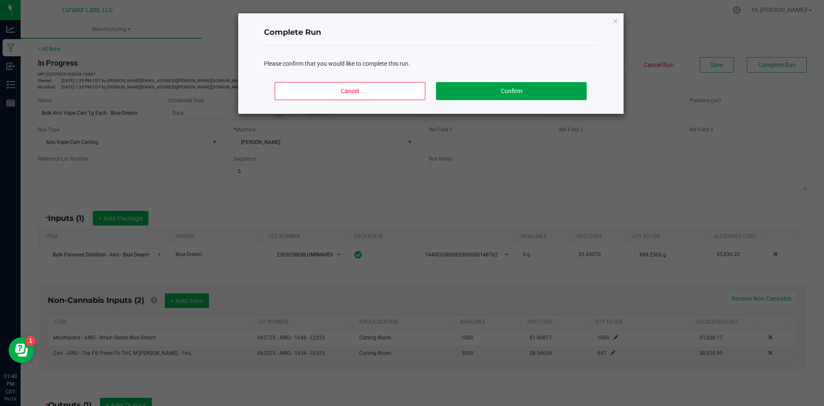
click at [492, 88] on button "Confirm" at bounding box center [511, 91] width 150 height 18
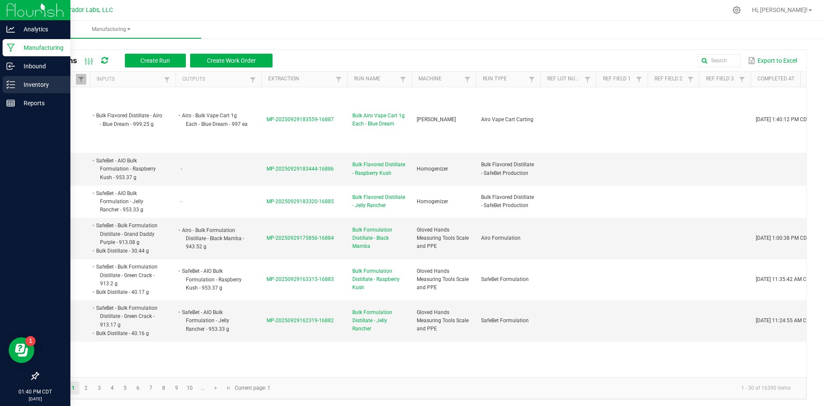
click at [11, 85] on line at bounding box center [12, 85] width 5 height 0
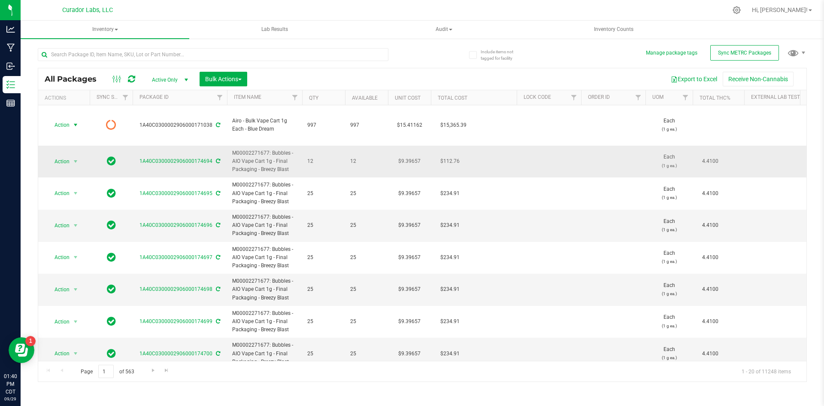
click at [74, 122] on span "select" at bounding box center [75, 125] width 7 height 7
click at [66, 177] on li "Lock package" at bounding box center [63, 185] width 33 height 24
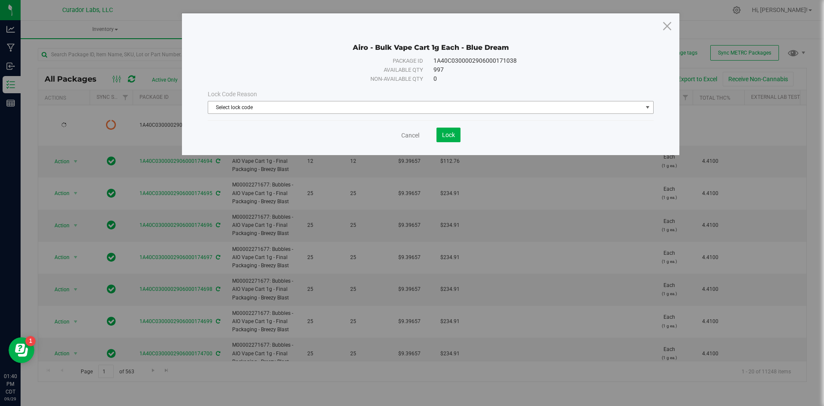
click at [296, 111] on span "Select lock code" at bounding box center [425, 107] width 435 height 12
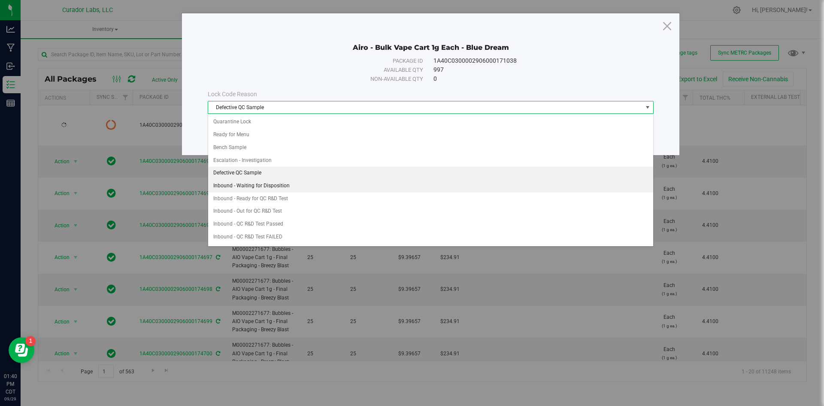
scroll to position [241, 0]
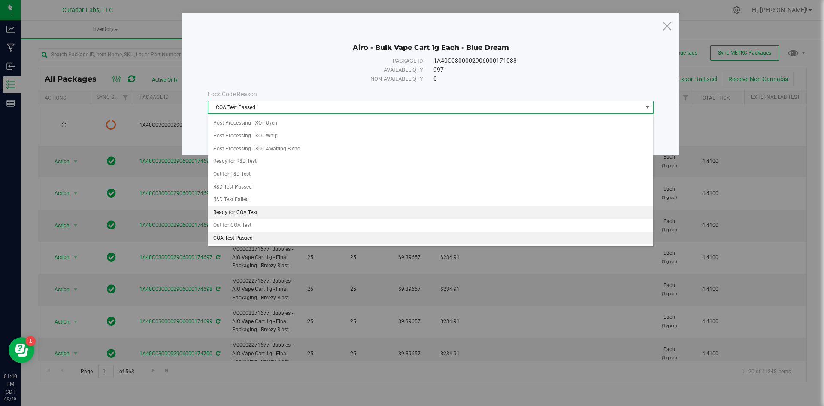
click at [251, 213] on li "Ready for COA Test" at bounding box center [430, 212] width 445 height 13
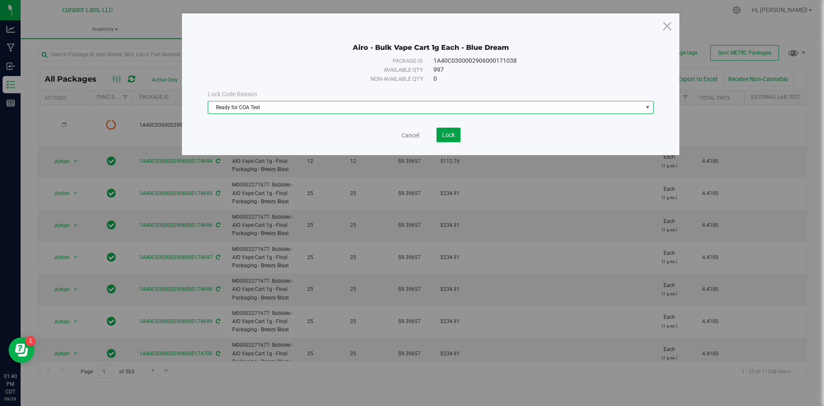
click at [447, 133] on span "Lock" at bounding box center [448, 134] width 13 height 7
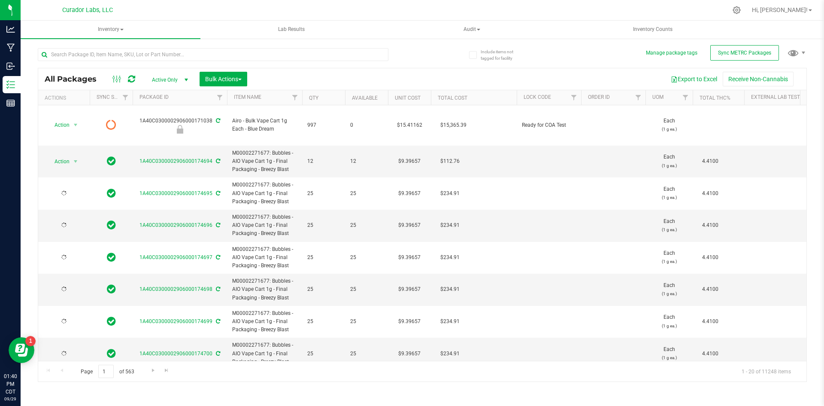
type input "[DATE]"
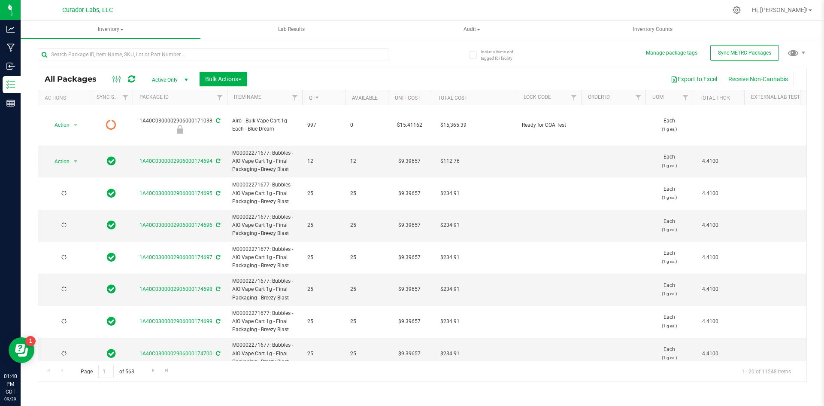
type input "[DATE]"
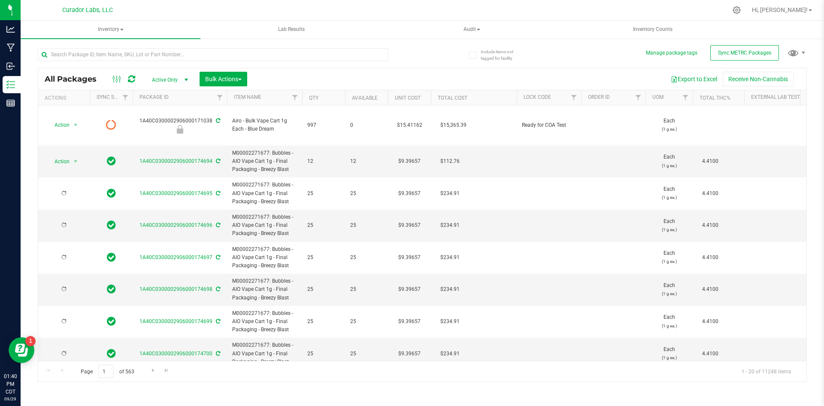
type input "[DATE]"
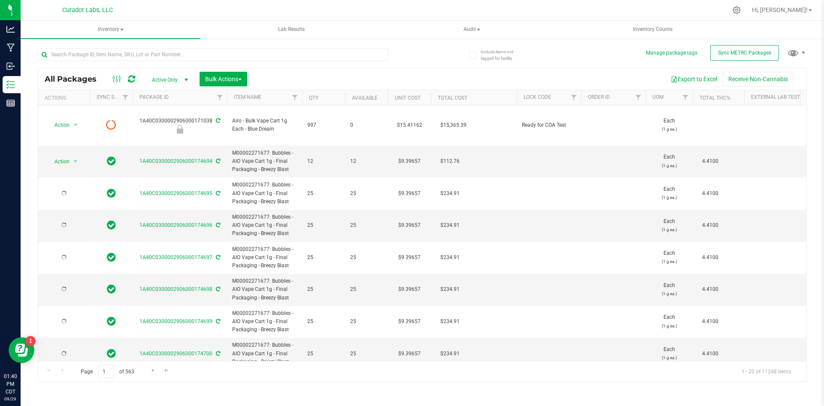
type input "[DATE]"
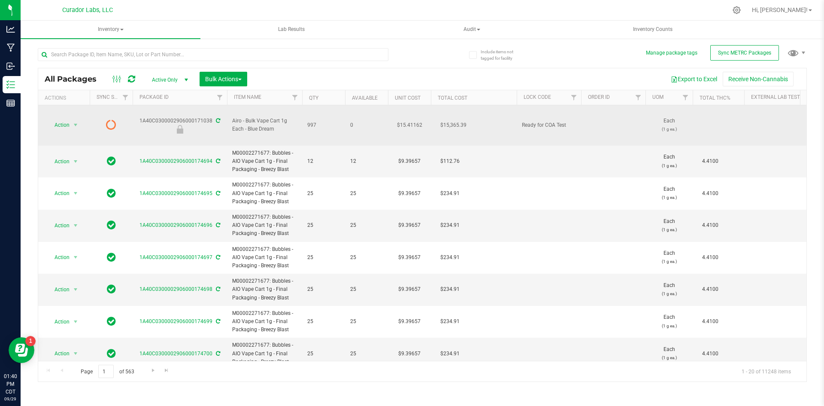
click at [273, 117] on span "Airo - Bulk Vape Cart 1g Each - Blue Dream" at bounding box center [264, 125] width 65 height 16
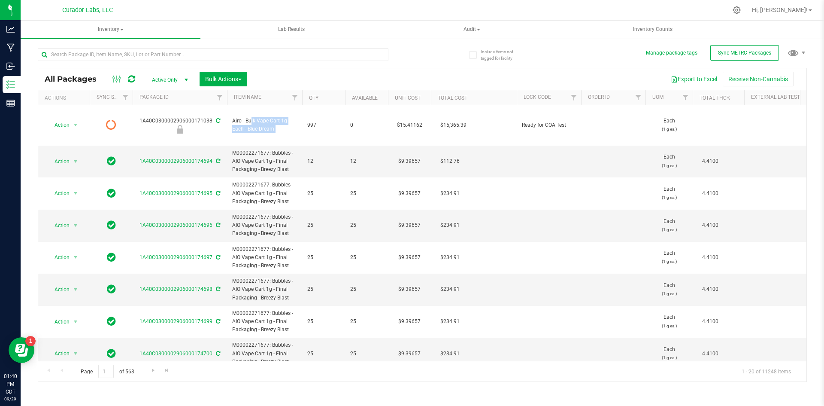
copy tr "Airo - Bulk Vape Cart 1g Each - Blue Dream"
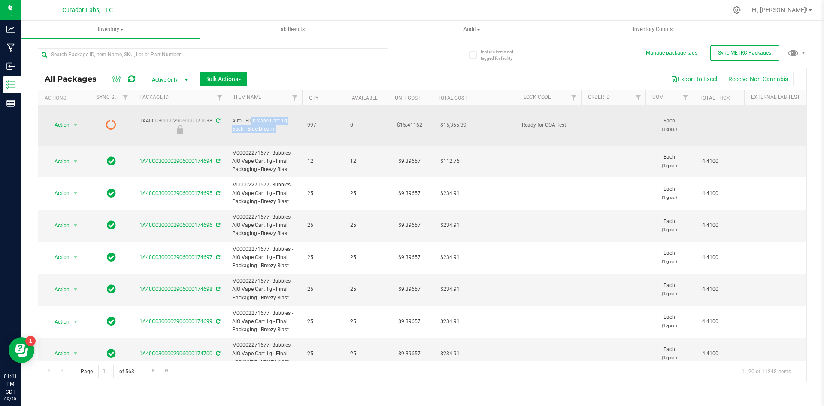
click at [209, 117] on div "1A40C0300002906000171038" at bounding box center [179, 125] width 97 height 17
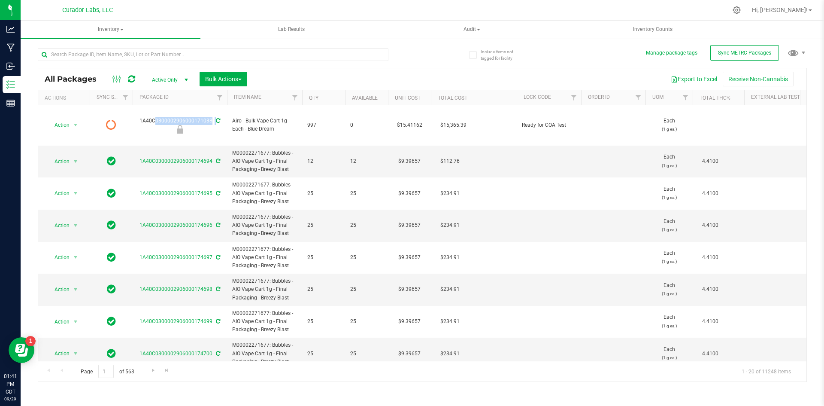
copy div "1A40C0300002906000171038"
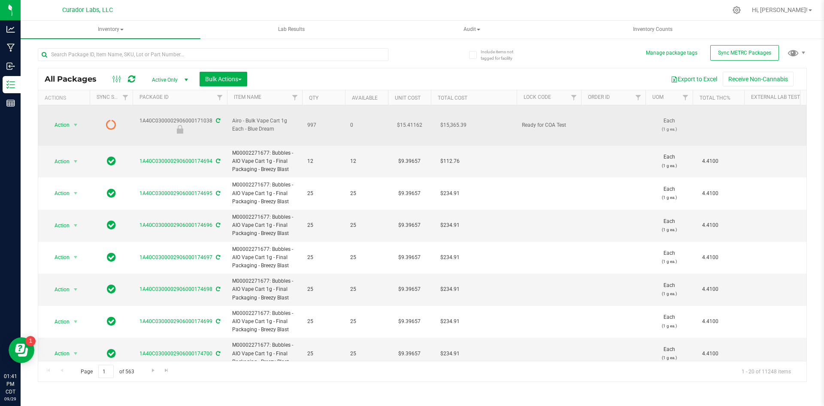
click at [259, 121] on span "Airo - Bulk Vape Cart 1g Each - Blue Dream" at bounding box center [264, 125] width 65 height 16
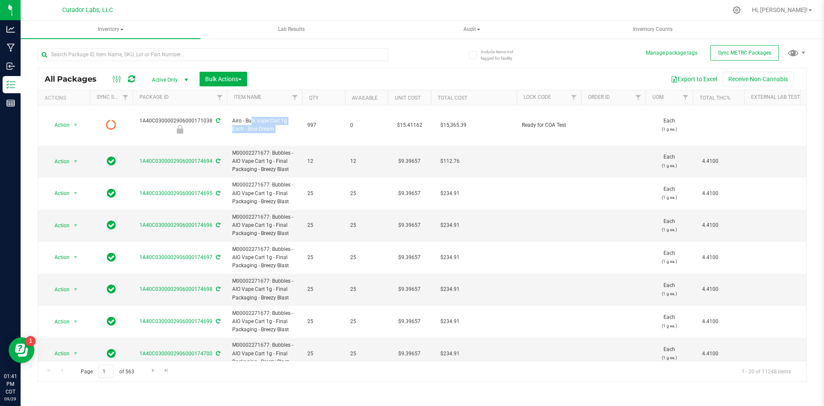
copy tr "Airo - Bulk Vape Cart 1g Each - Blue Dream"
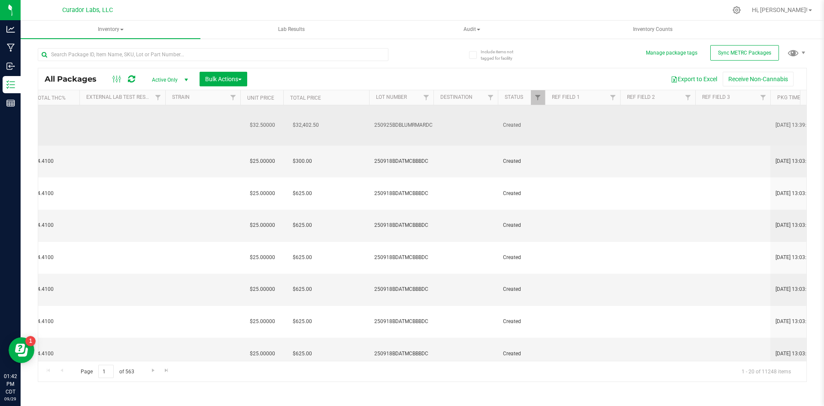
click at [422, 121] on span "250925BDBLUMRMARDC" at bounding box center [403, 125] width 58 height 8
click at [422, 119] on input "250925BDBLUMRMARDC" at bounding box center [399, 125] width 61 height 13
drag, startPoint x: 294, startPoint y: 361, endPoint x: 263, endPoint y: 363, distance: 31.0
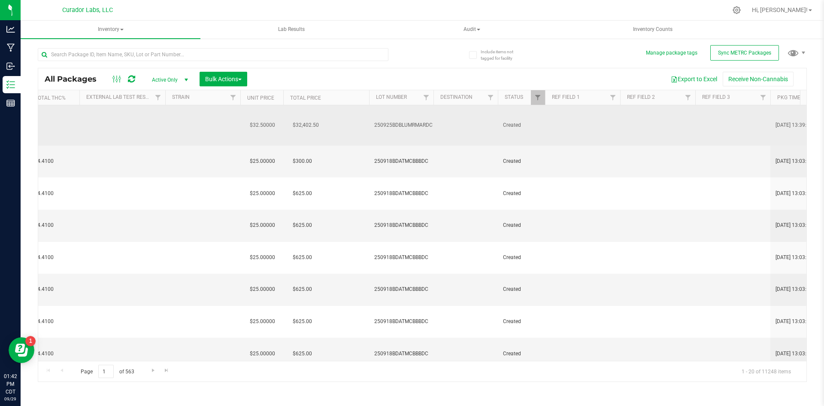
click at [264, 363] on div "Page 1 of 563 1 - 20 of 11248 items" at bounding box center [422, 371] width 769 height 21
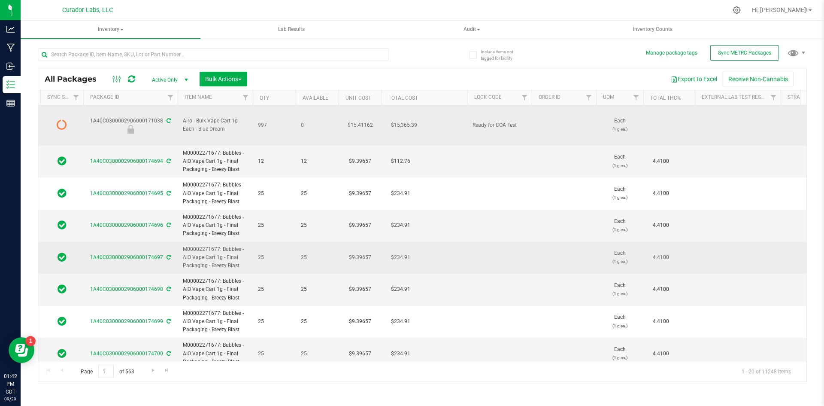
scroll to position [0, 45]
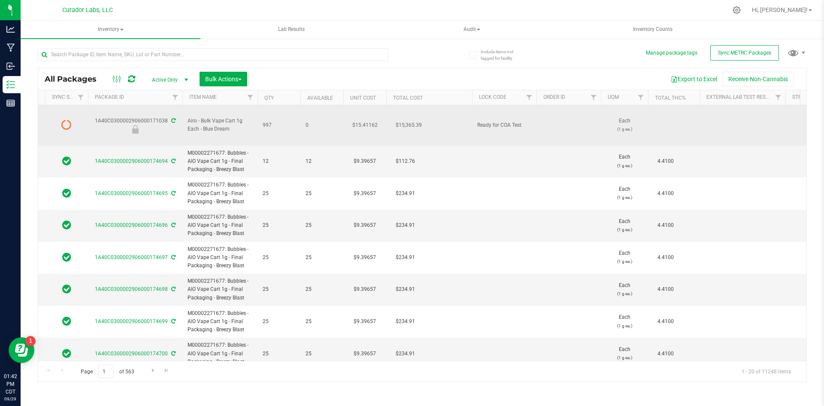
click at [125, 108] on td "1A40C0300002906000171038" at bounding box center [135, 125] width 94 height 40
click at [125, 117] on div "1A40C0300002906000171038" at bounding box center [135, 125] width 97 height 17
copy div "1A40C0300002906000171038"
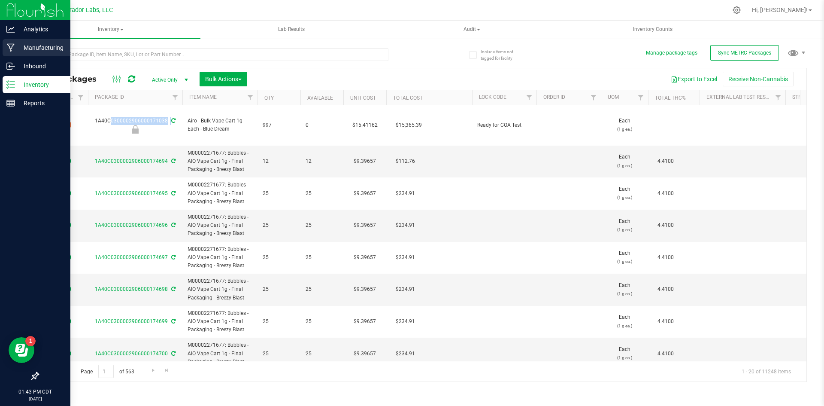
click at [3, 52] on div "Manufacturing" at bounding box center [37, 47] width 68 height 17
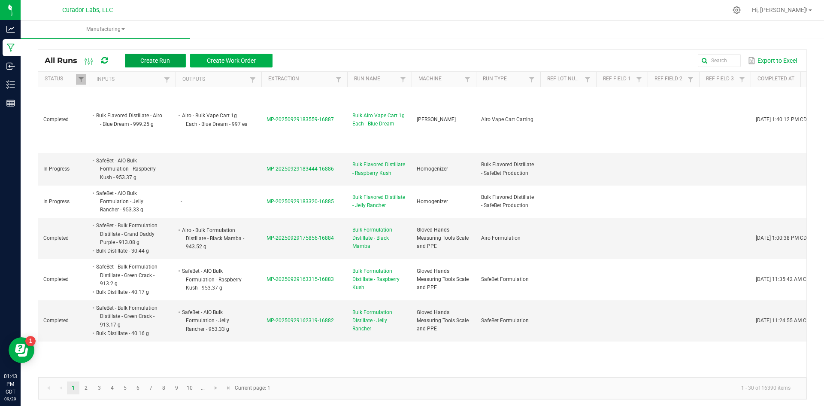
click at [153, 60] on span "Create Run" at bounding box center [155, 60] width 30 height 7
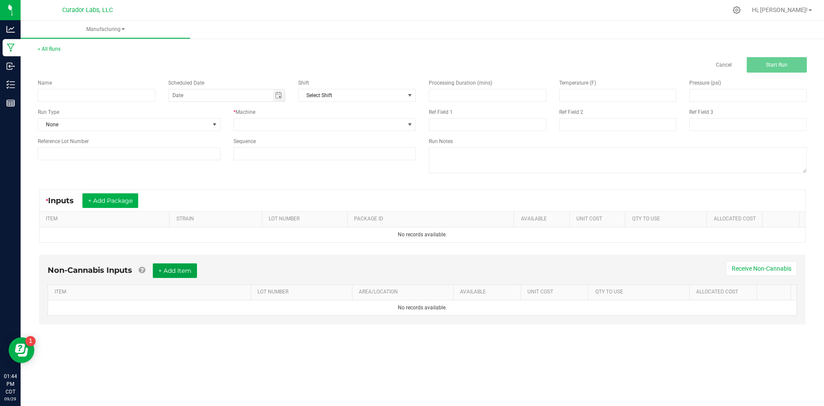
click at [159, 267] on button "+ Add Item" at bounding box center [175, 270] width 44 height 15
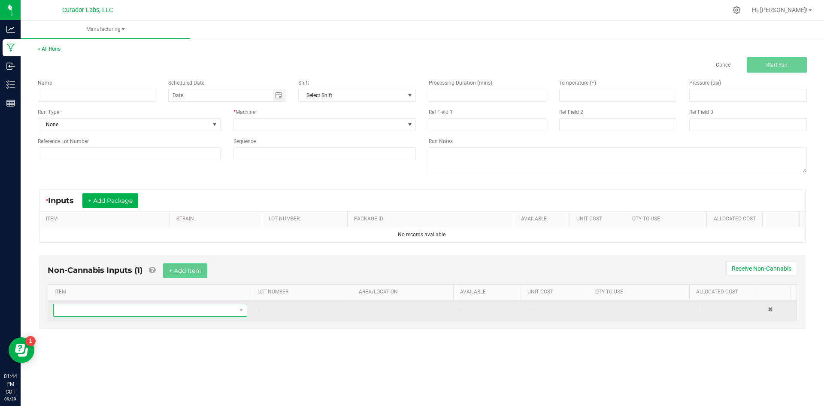
click at [149, 310] on span "NO DATA FOUND" at bounding box center [145, 310] width 183 height 12
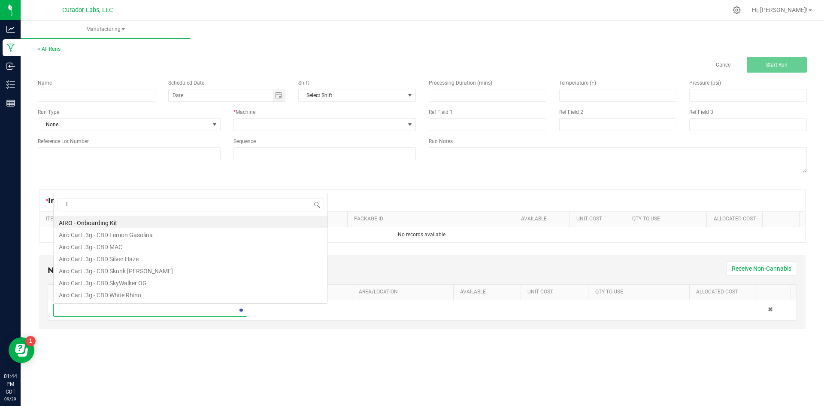
scroll to position [13, 191]
type input "1mL"
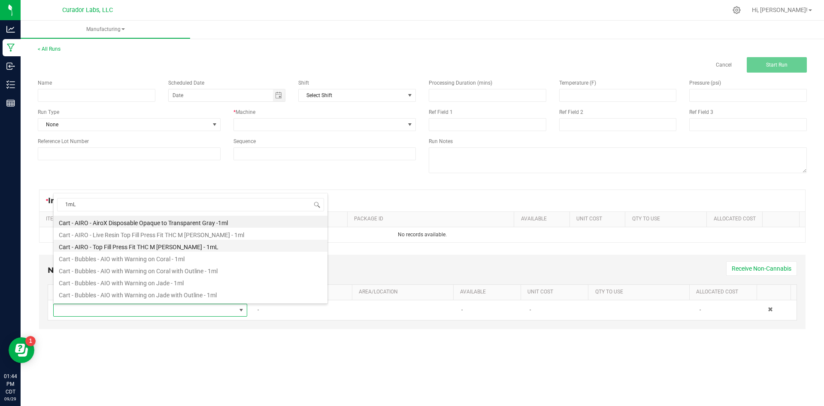
click at [158, 246] on li "Cart - AIRO - Top Fill Press Fit THC M [PERSON_NAME] - 1mL" at bounding box center [191, 246] width 274 height 12
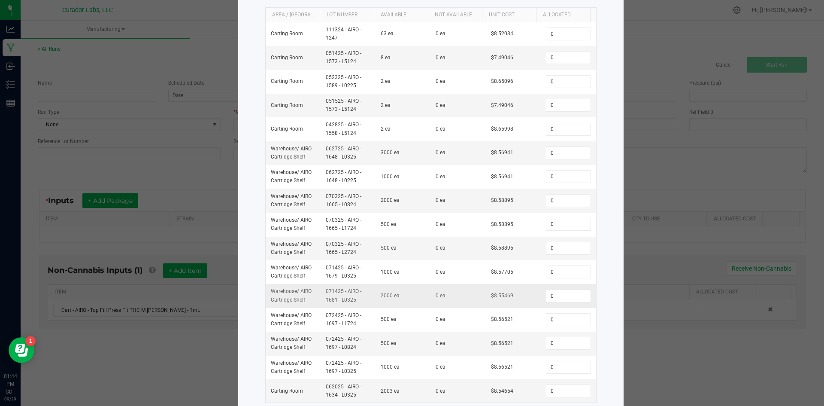
scroll to position [144, 0]
